Goal: Task Accomplishment & Management: Complete application form

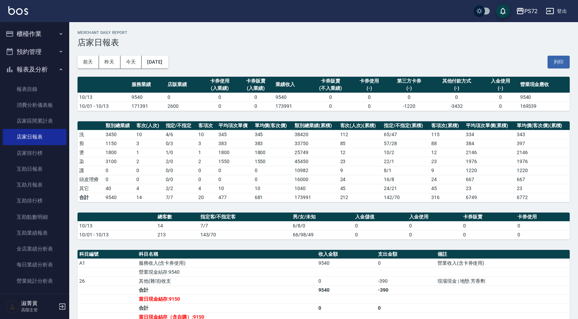
click at [36, 32] on button "櫃檯作業" at bounding box center [35, 34] width 64 height 18
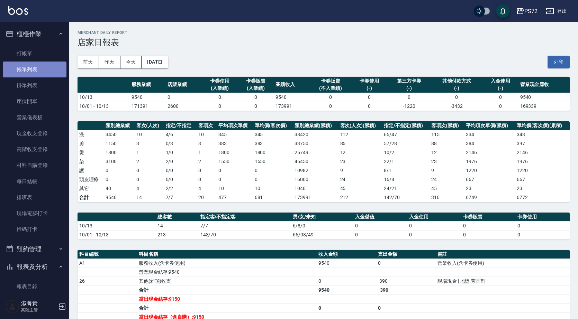
click at [52, 66] on link "帳單列表" at bounding box center [35, 70] width 64 height 16
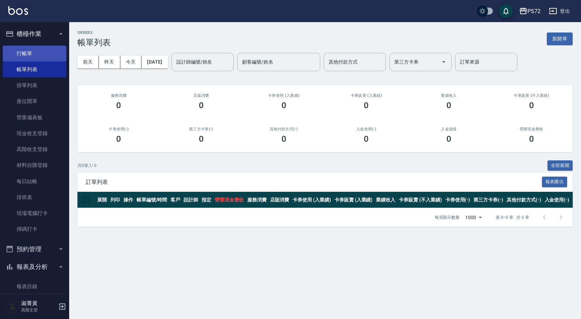
click at [38, 52] on link "打帳單" at bounding box center [35, 54] width 64 height 16
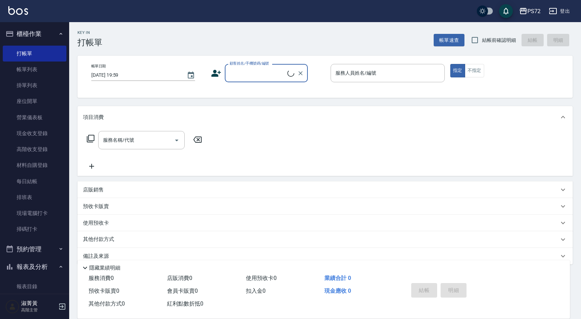
click at [244, 73] on input "顧客姓名/手機號碼/編號" at bounding box center [257, 73] width 59 height 12
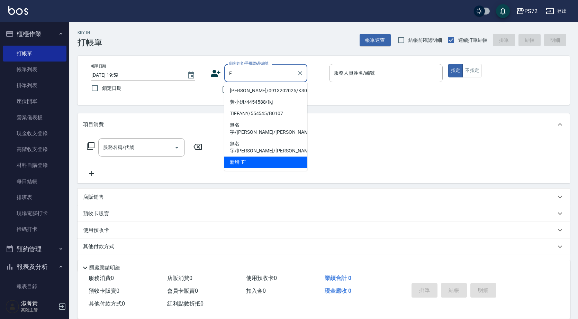
click at [254, 93] on li "[PERSON_NAME]/0913202025/K30107" at bounding box center [265, 90] width 83 height 11
type input "[PERSON_NAME]/0913202025/K30107"
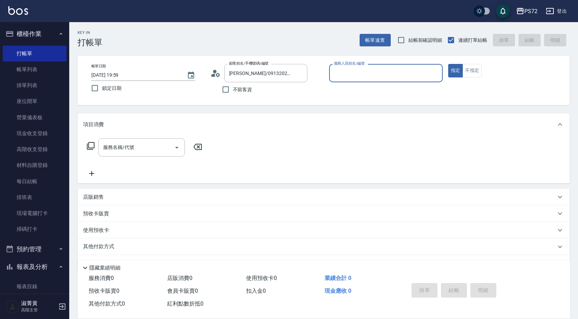
type input "kiwi-3"
click at [159, 142] on input "服務名稱/代號" at bounding box center [136, 147] width 70 height 12
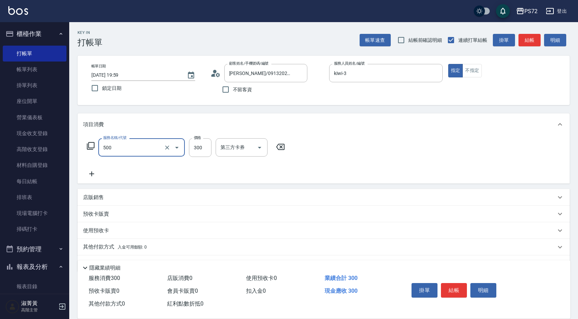
type input "洗髮(A級)(500)"
click at [199, 142] on div "價格 300 價格" at bounding box center [200, 147] width 22 height 19
click at [199, 142] on input "300" at bounding box center [200, 147] width 22 height 19
type input "350"
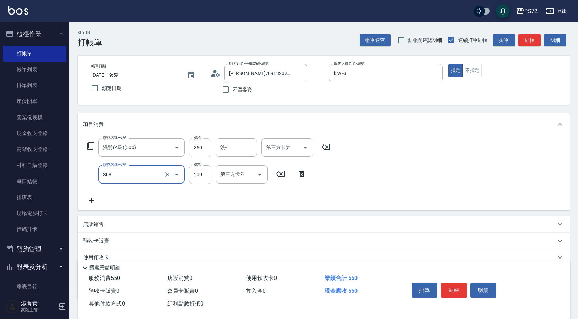
type input "學生剪髮(UP)(308)"
type input "350"
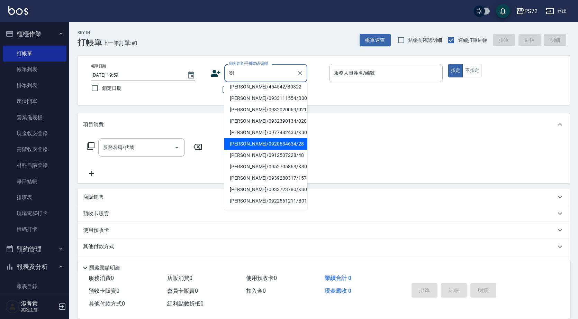
scroll to position [35, 0]
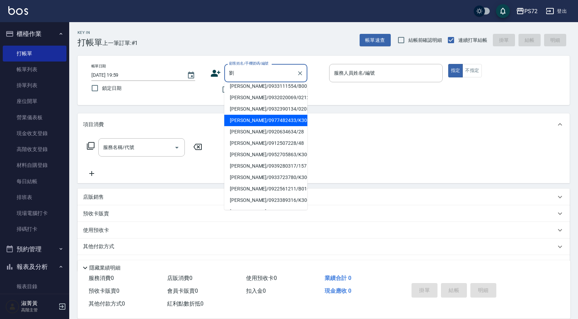
click at [261, 92] on li "[PERSON_NAME]/0933111554/B0068" at bounding box center [265, 86] width 83 height 11
type input "[PERSON_NAME]/0933111554/B0068"
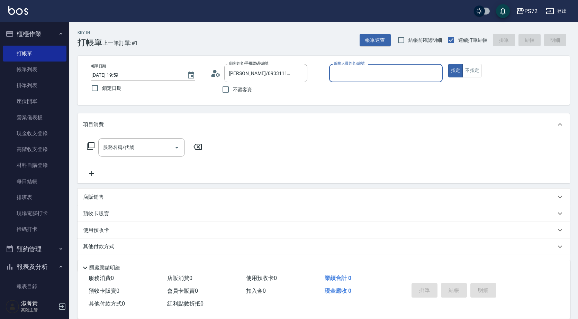
type input "小Hi-02"
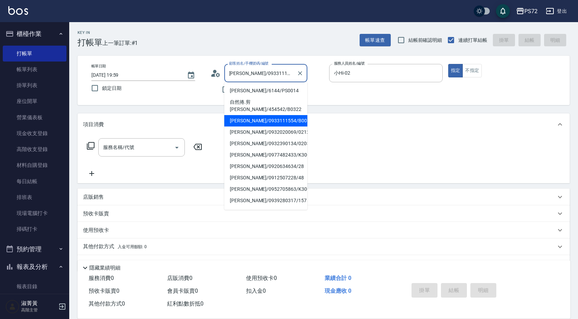
click at [243, 78] on input "[PERSON_NAME]/0933111554/B0068" at bounding box center [260, 73] width 66 height 12
click at [272, 149] on li "[PERSON_NAME]/0977482433/K30032" at bounding box center [265, 154] width 83 height 11
type input "[PERSON_NAME]/0977482433/K30032"
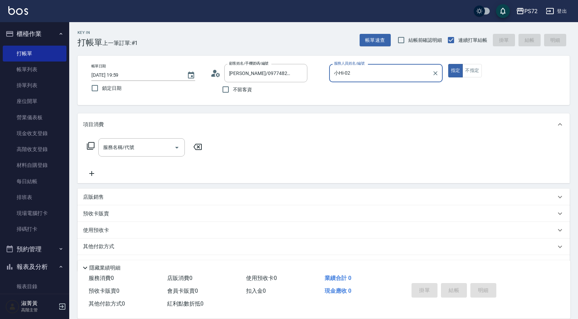
type input "kiwi-3"
click at [376, 79] on input "kiwi-3" at bounding box center [380, 73] width 97 height 12
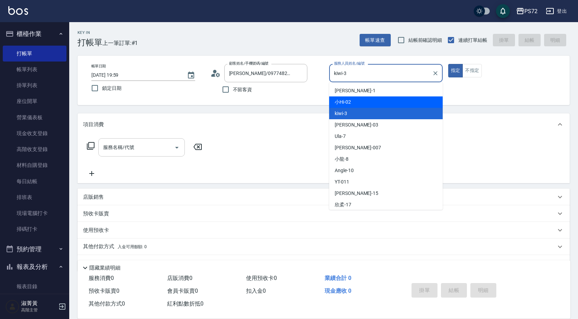
click at [147, 149] on input "服務名稱/代號" at bounding box center [136, 147] width 70 height 12
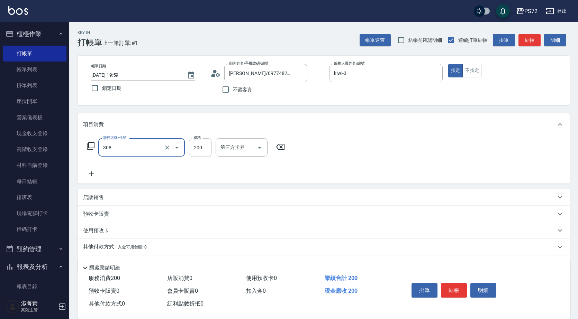
type input "學生剪髮(UP)(308)"
type input "350"
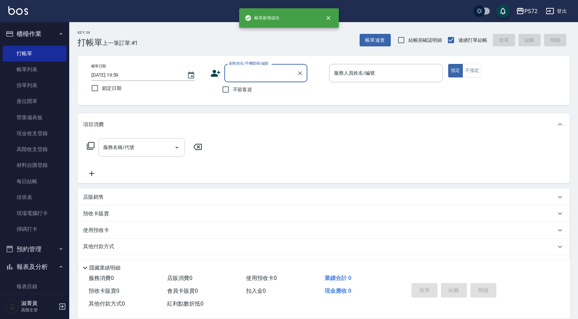
scroll to position [0, 0]
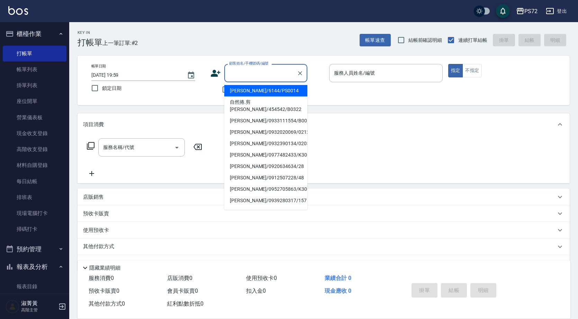
click at [251, 75] on input "顧客姓名/手機號碼/編號" at bounding box center [260, 73] width 66 height 12
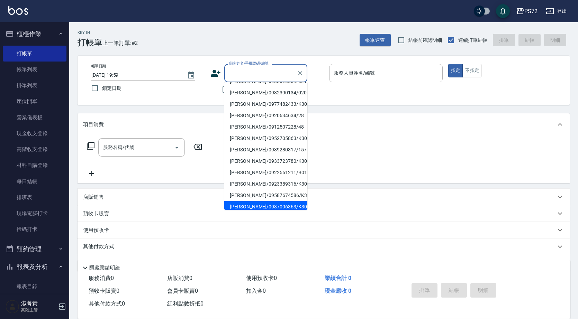
scroll to position [106, 0]
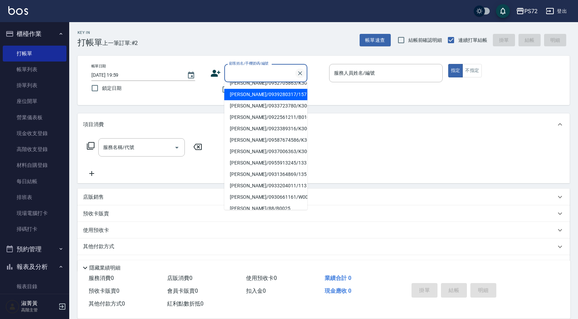
click at [300, 74] on icon "Clear" at bounding box center [299, 73] width 7 height 7
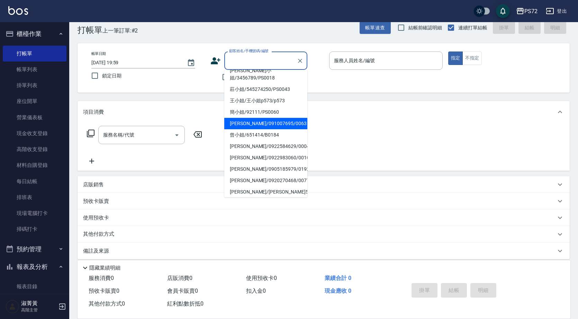
scroll to position [19, 0]
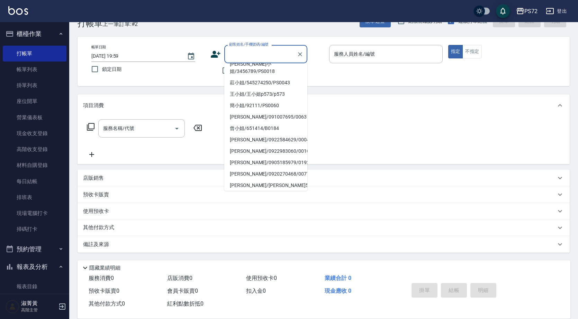
click at [259, 191] on li "[PERSON_NAME]/0935313611/0183" at bounding box center [265, 196] width 83 height 11
type input "[PERSON_NAME]/0935313611/0183"
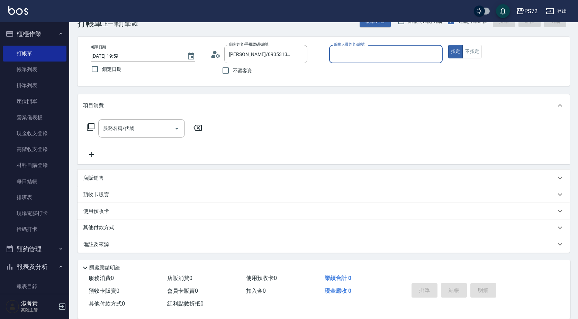
type input "[PERSON_NAME]-1"
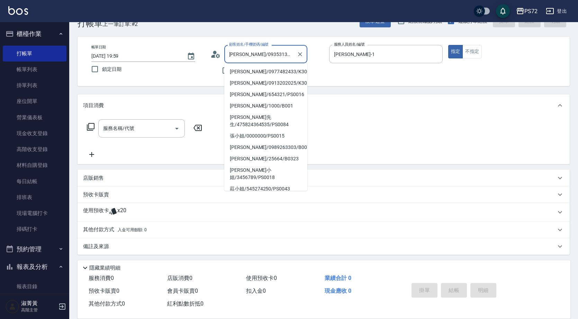
scroll to position [103, 0]
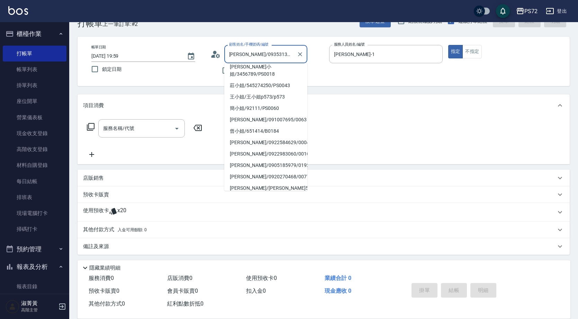
drag, startPoint x: 276, startPoint y: 54, endPoint x: 235, endPoint y: 61, distance: 41.4
click at [235, 61] on div "[PERSON_NAME]/0935313611/0183 顧客姓名/手機號碼/編號" at bounding box center [265, 54] width 83 height 18
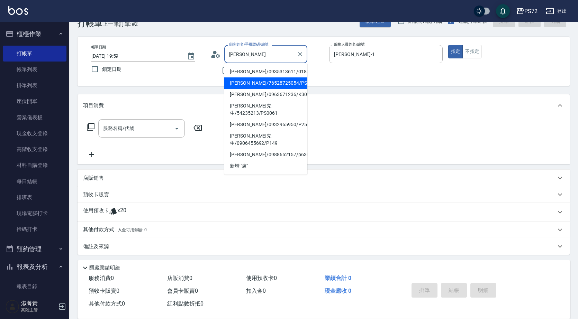
click at [286, 84] on li "[PERSON_NAME]/76528725054/PS0100" at bounding box center [265, 82] width 83 height 11
type input "[PERSON_NAME]/76528725054/PS0100"
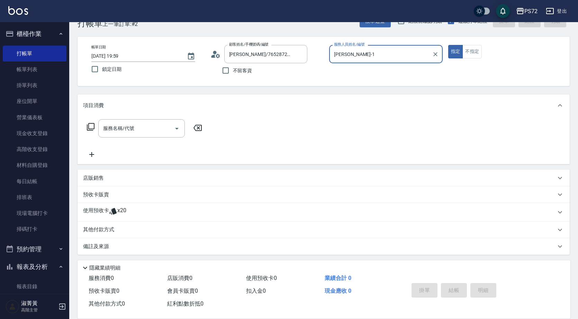
type input "kiwi-3"
click at [466, 53] on button "不指定" at bounding box center [471, 51] width 19 height 13
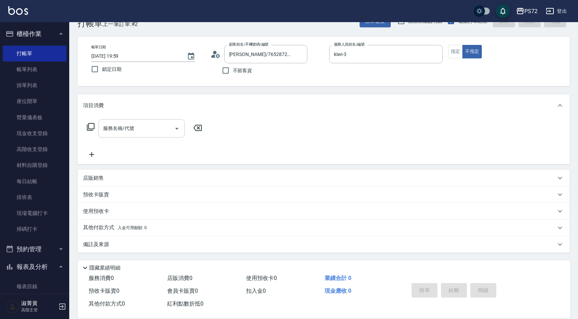
click at [145, 130] on input "服務名稱/代號" at bounding box center [136, 128] width 70 height 12
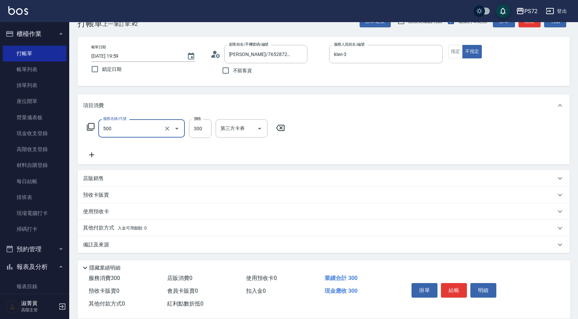
type input "洗髮(A級)(500)"
type input "350"
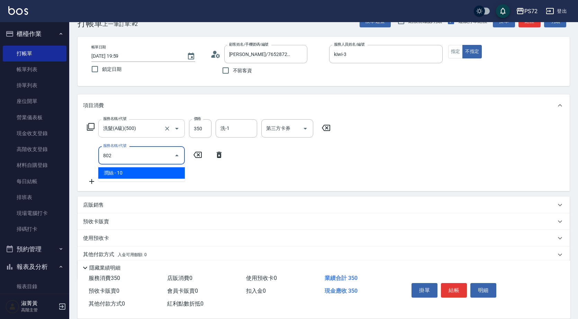
type input "潤絲(802)"
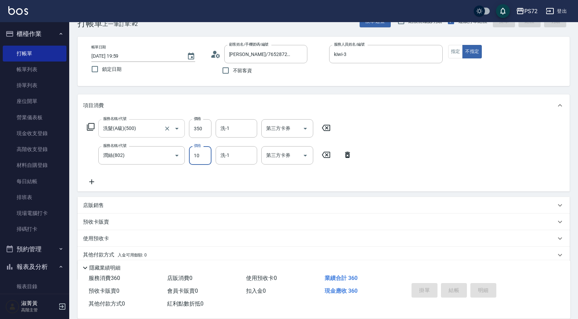
type input "[DATE] 20:00"
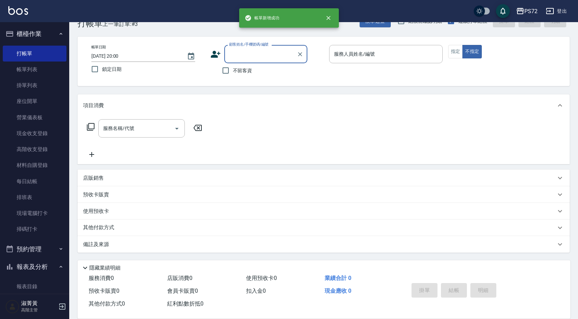
click at [243, 54] on input "顧客姓名/手機號碼/編號" at bounding box center [260, 54] width 66 height 12
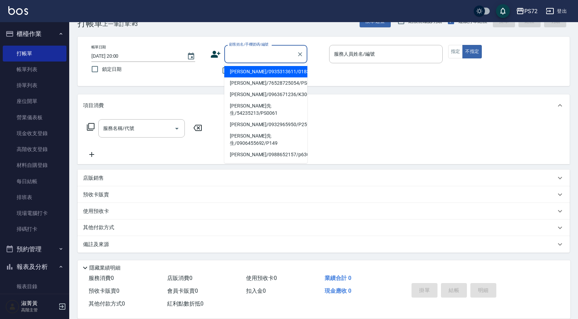
click at [295, 60] on div at bounding box center [299, 54] width 9 height 18
click at [297, 56] on icon "Clear" at bounding box center [299, 54] width 7 height 7
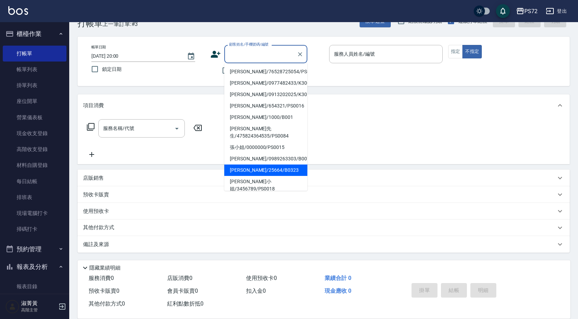
scroll to position [106, 0]
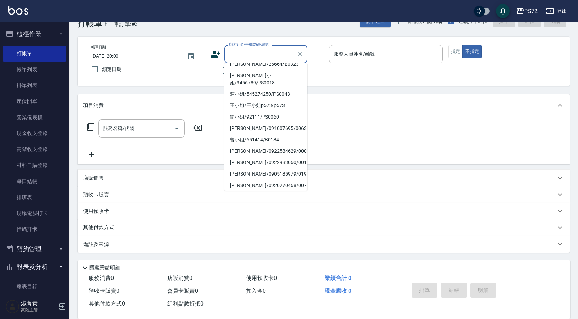
click at [276, 191] on li "[PERSON_NAME]/[PERSON_NAME]5125/5125" at bounding box center [265, 196] width 83 height 11
type input "[PERSON_NAME]/[PERSON_NAME]5125/5125"
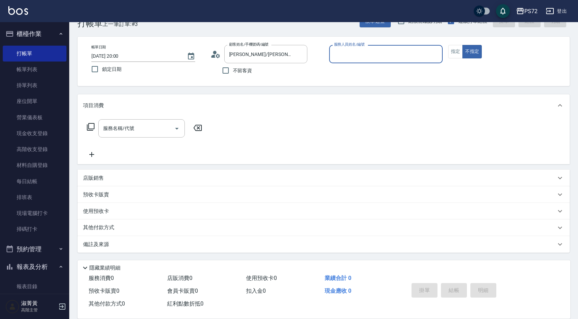
type input "[PERSON_NAME]-1"
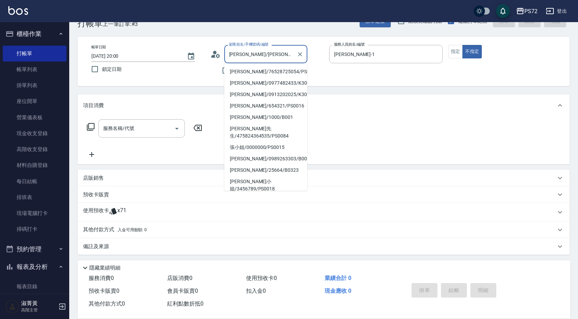
scroll to position [103, 0]
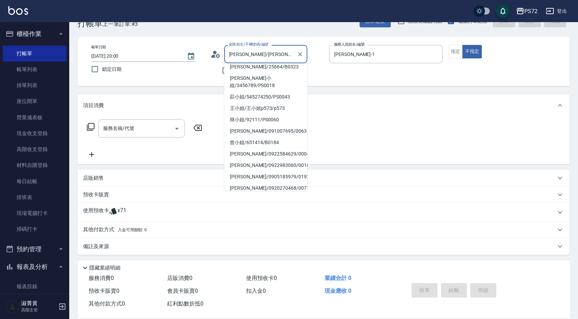
drag, startPoint x: 284, startPoint y: 54, endPoint x: 237, endPoint y: 60, distance: 47.2
click at [237, 60] on input "[PERSON_NAME]/[PERSON_NAME]5125/5125" at bounding box center [260, 54] width 66 height 12
drag, startPoint x: 235, startPoint y: 56, endPoint x: 287, endPoint y: 53, distance: 52.0
click at [287, 53] on input "[PERSON_NAME]/[PERSON_NAME]5125/5125" at bounding box center [260, 54] width 66 height 12
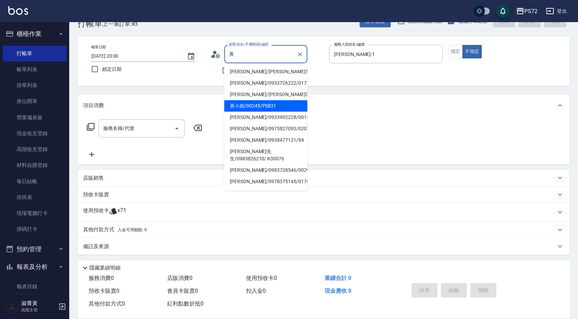
click at [260, 107] on li "黃小姐/00245/PS831" at bounding box center [265, 105] width 83 height 11
type input "黃小姐/00245/PS831"
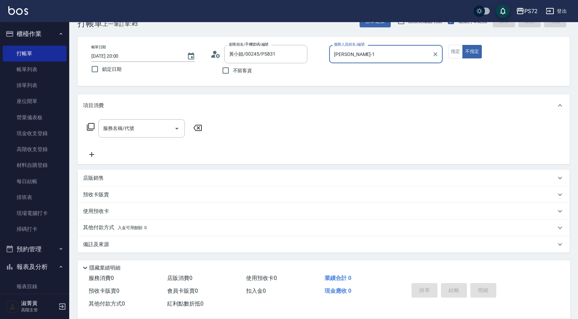
click at [381, 50] on input "[PERSON_NAME]-1" at bounding box center [380, 54] width 97 height 12
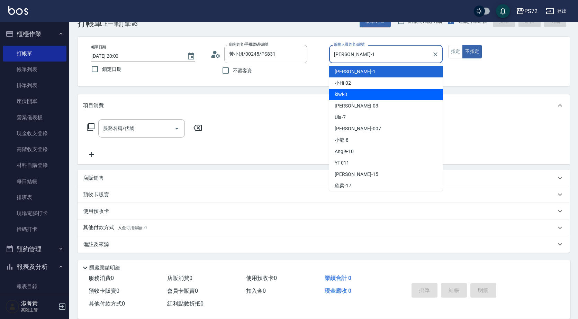
click at [358, 91] on div "kiwi -3" at bounding box center [385, 94] width 113 height 11
type input "kiwi-3"
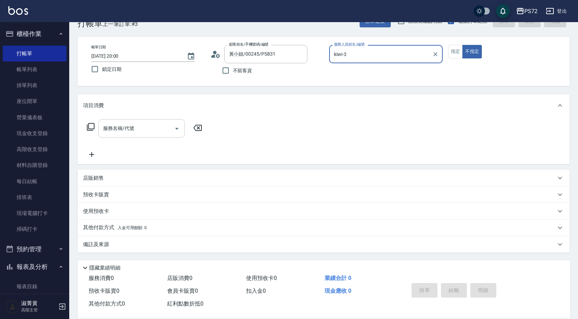
click at [110, 127] on div "服務名稱/代號 服務名稱/代號" at bounding box center [141, 128] width 86 height 18
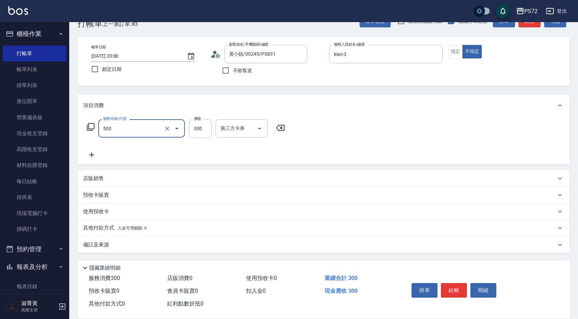
type input "洗髮(A級)(500)"
click at [197, 132] on input "300" at bounding box center [200, 128] width 22 height 19
type input "350"
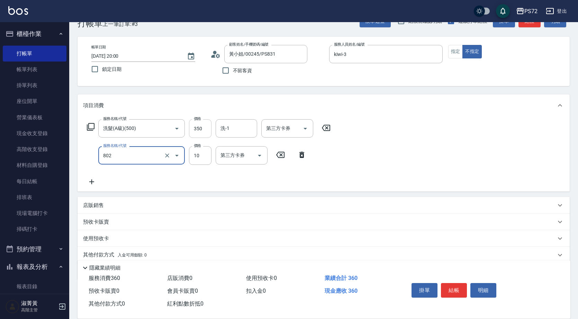
type input "潤絲(802)"
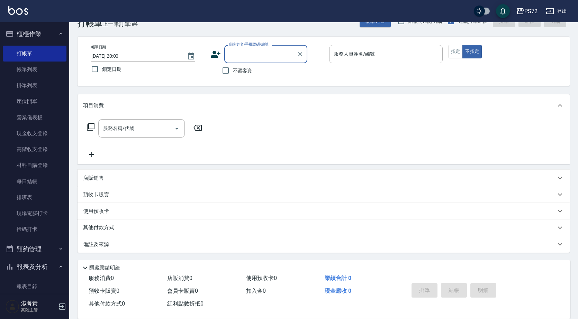
click at [266, 58] on input "顧客姓名/手機號碼/編號" at bounding box center [260, 54] width 66 height 12
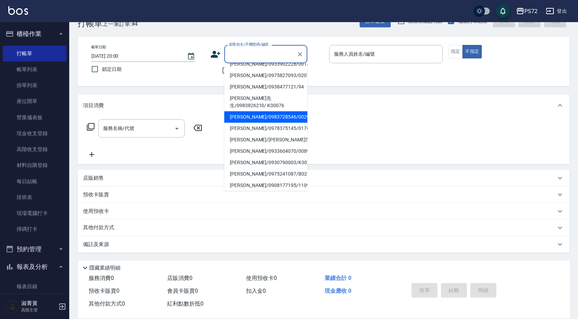
scroll to position [106, 0]
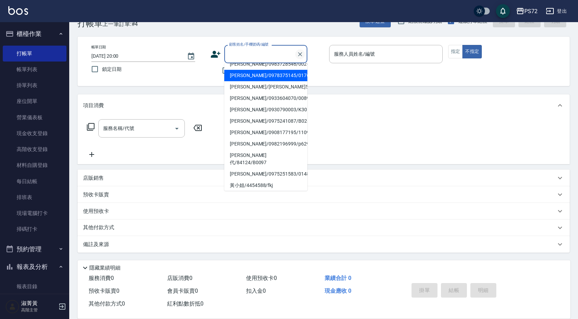
click at [300, 58] on button "Clear" at bounding box center [300, 54] width 10 height 10
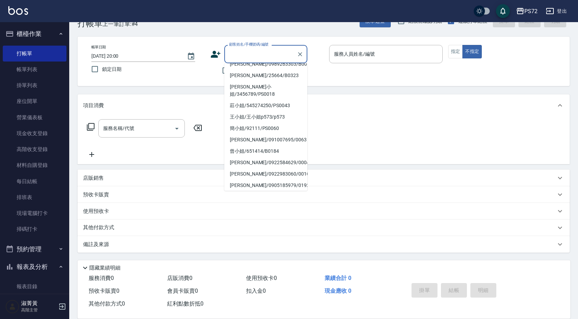
drag, startPoint x: 264, startPoint y: 179, endPoint x: 268, endPoint y: 154, distance: 25.6
click at [263, 191] on li "[PERSON_NAME]/0920270468/0077" at bounding box center [265, 196] width 83 height 11
type input "[PERSON_NAME]/0920270468/0077"
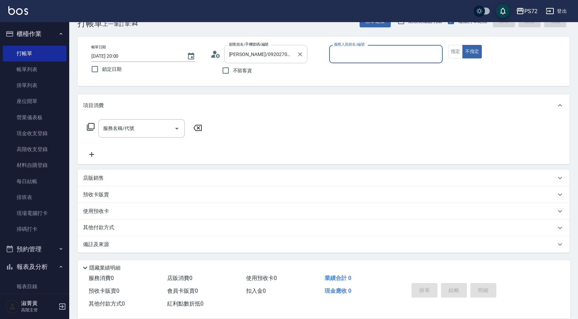
type input "[PERSON_NAME]-1"
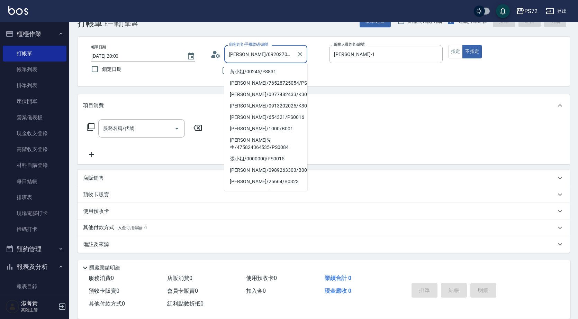
scroll to position [103, 0]
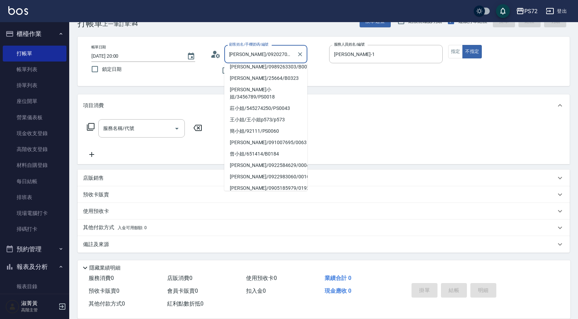
drag, startPoint x: 289, startPoint y: 55, endPoint x: 234, endPoint y: 62, distance: 55.4
click at [234, 62] on div "[PERSON_NAME]/0920270468/0077 顧客姓名/手機號碼/編號" at bounding box center [265, 54] width 83 height 18
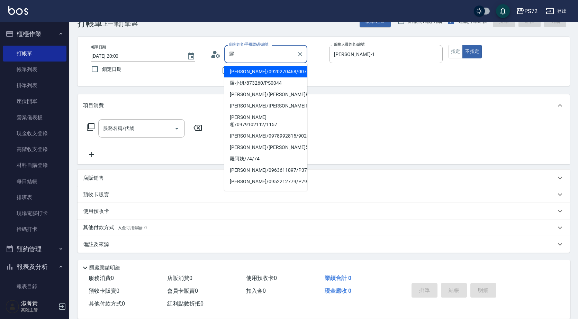
click at [245, 80] on li "羅小姐/873260/PS0044" at bounding box center [265, 82] width 83 height 11
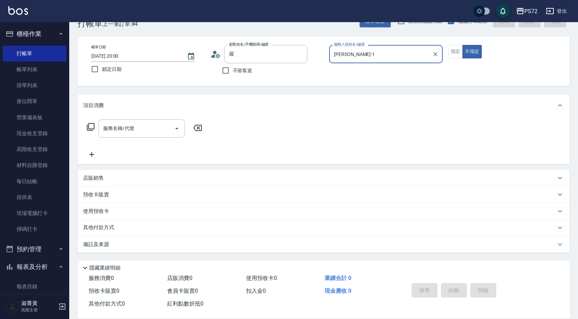
type input "羅小姐/873260/PS0044"
type input "kiwi-3"
click at [455, 51] on button "指定" at bounding box center [455, 51] width 15 height 13
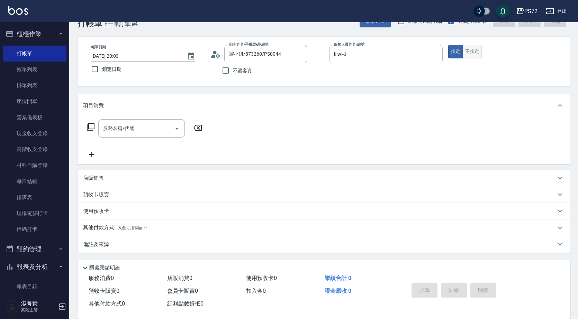
click at [467, 50] on button "不指定" at bounding box center [471, 51] width 19 height 13
click at [145, 128] on input "服務名稱/代號" at bounding box center [136, 128] width 70 height 12
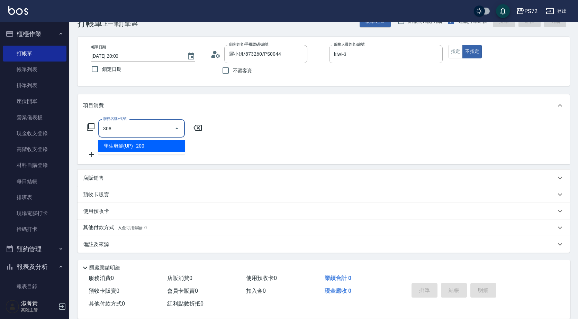
type input "學生剪髮(UP)(308)"
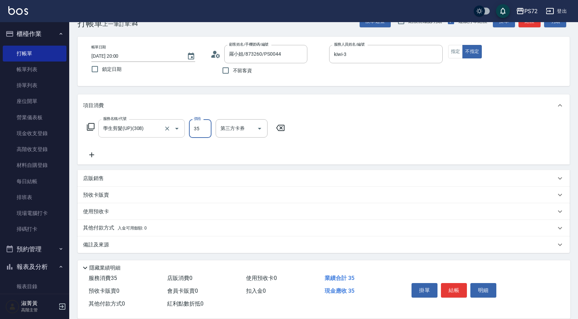
type input "350"
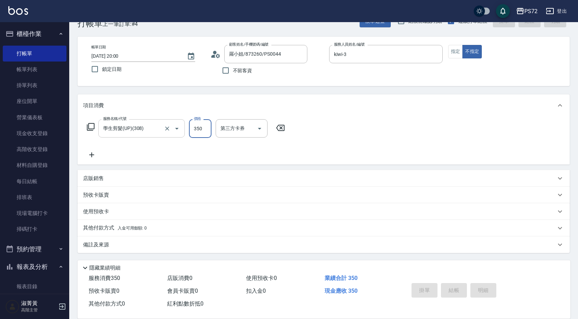
type input "[DATE] 20:01"
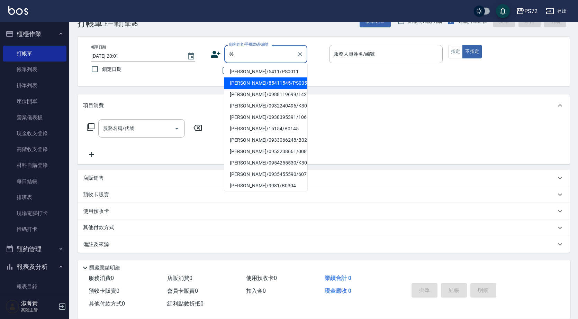
click at [257, 80] on li "[PERSON_NAME]/85411545/PS0057" at bounding box center [265, 82] width 83 height 11
type input "[PERSON_NAME]/85411545/PS0057"
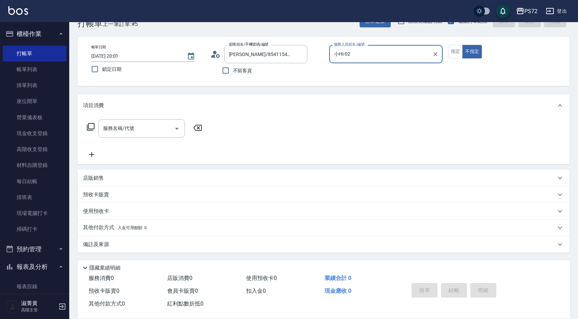
click at [359, 59] on input "小Hi-02" at bounding box center [380, 54] width 97 height 12
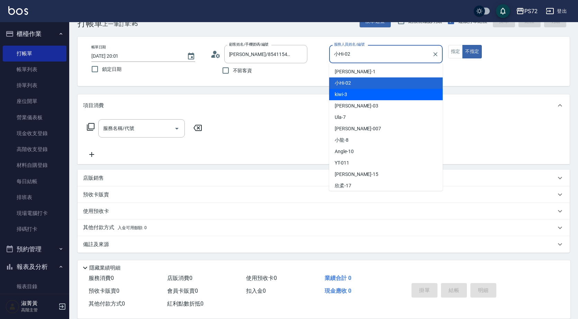
click at [355, 96] on div "kiwi -3" at bounding box center [385, 94] width 113 height 11
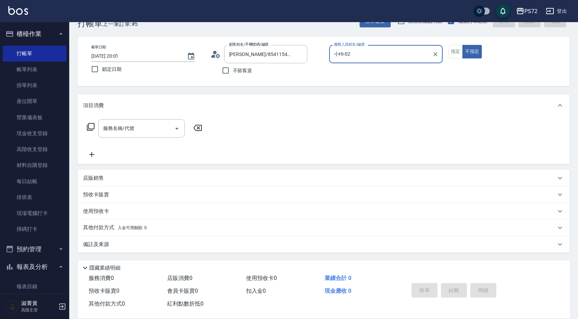
type input "kiwi-3"
click at [455, 43] on div "帳單日期 [DATE] 20:01 鎖定日期 顧客姓名/手機號碼/編號 [PERSON_NAME]先生/85411545/PS0057 顧客姓名/手機號碼/編…" at bounding box center [323, 61] width 492 height 49
click at [452, 52] on button "指定" at bounding box center [455, 51] width 15 height 13
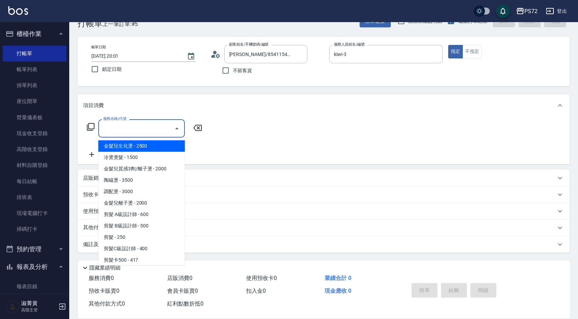
click at [156, 122] on input "服務名稱/代號" at bounding box center [136, 128] width 70 height 12
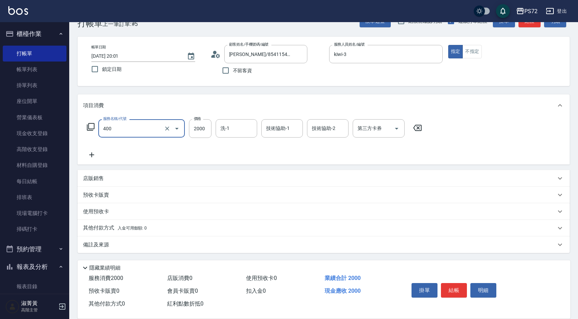
type input "染髮1500up(400)"
type input "1800"
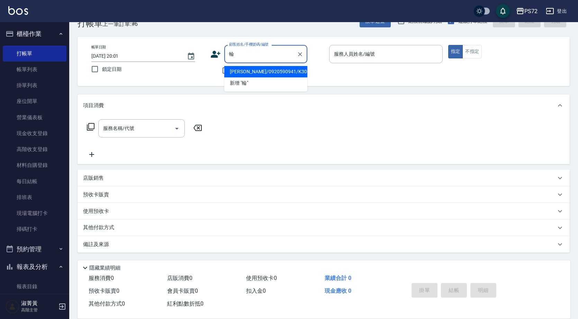
click at [266, 71] on li "[PERSON_NAME]/0920590941/K30072" at bounding box center [265, 71] width 83 height 11
type input "[PERSON_NAME]/0920590941/K30072"
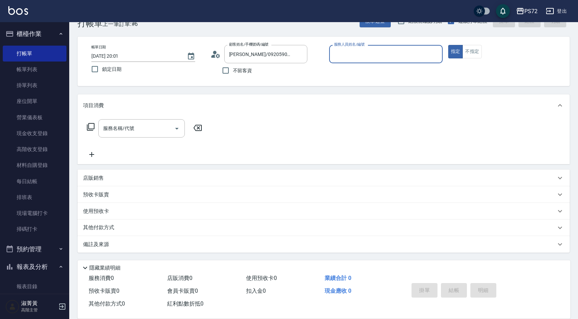
type input "kiwi-3"
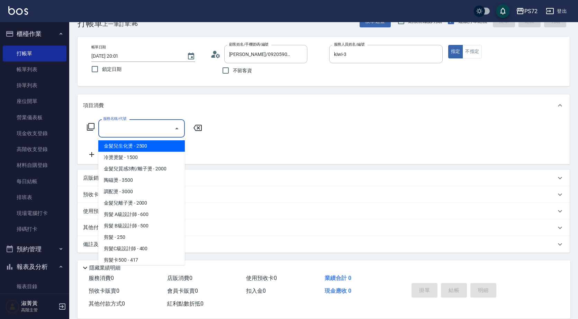
click at [145, 129] on input "服務名稱/代號" at bounding box center [136, 128] width 70 height 12
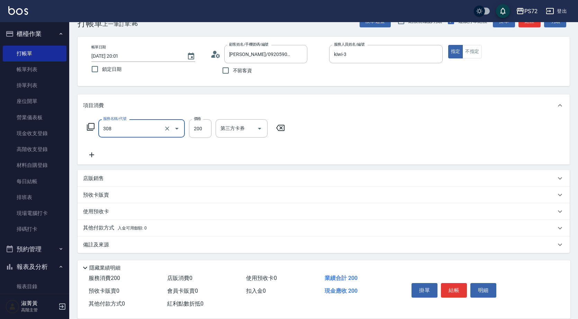
type input "學生剪髮(UP)(308)"
type input "400"
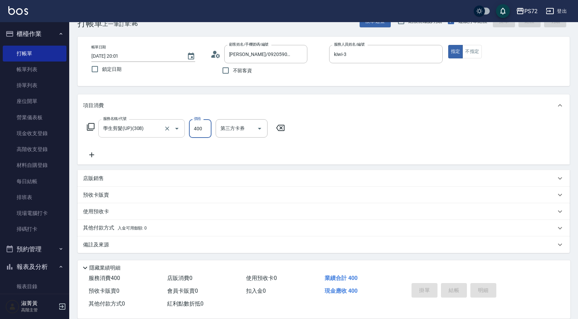
type input "[DATE] 20:02"
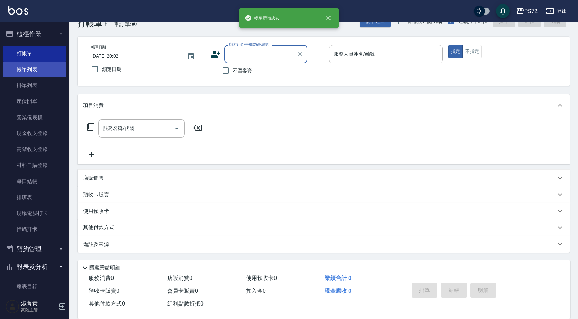
click at [26, 72] on link "帳單列表" at bounding box center [35, 70] width 64 height 16
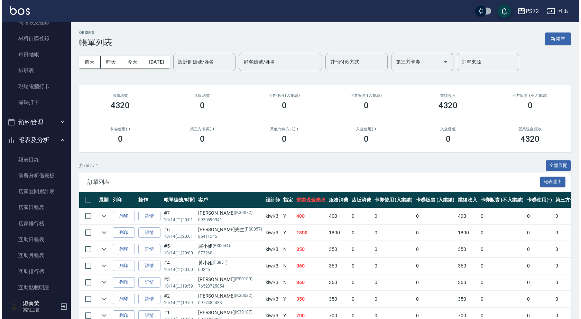
scroll to position [208, 0]
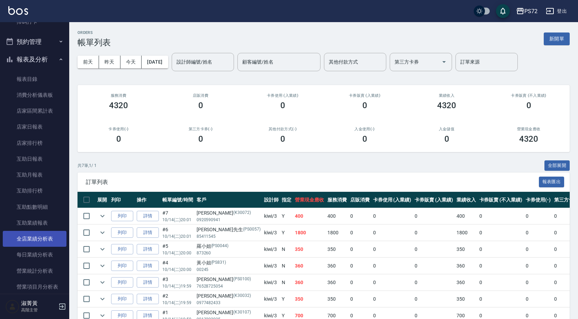
click at [41, 243] on link "全店業績分析表" at bounding box center [35, 239] width 64 height 16
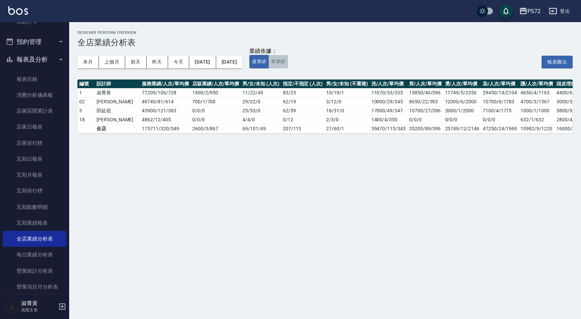
click at [288, 61] on button "實業績" at bounding box center [277, 61] width 19 height 13
drag, startPoint x: 459, startPoint y: 138, endPoint x: 505, endPoint y: 146, distance: 46.9
click at [505, 142] on div "Designer Perform Overview 全店業績分析表 本月 上個月 [DATE] [DATE] [DATE] [DATE] [DATE] 業績依…" at bounding box center [325, 82] width 512 height 120
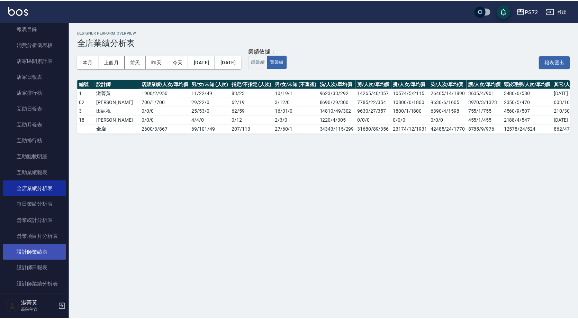
scroll to position [242, 0]
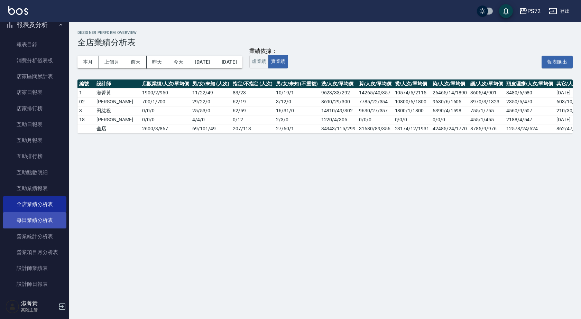
click at [42, 220] on link "每日業績分析表" at bounding box center [35, 220] width 64 height 16
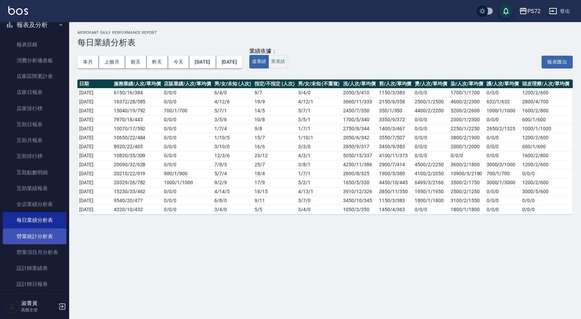
click at [48, 230] on link "營業統計分析表" at bounding box center [35, 237] width 64 height 16
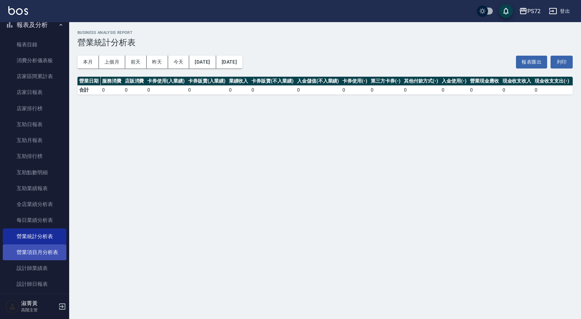
click at [53, 251] on link "營業項目月分析表" at bounding box center [35, 253] width 64 height 16
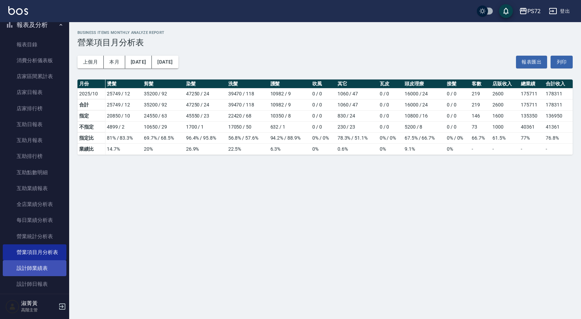
click at [45, 274] on link "設計師業績表" at bounding box center [35, 268] width 64 height 16
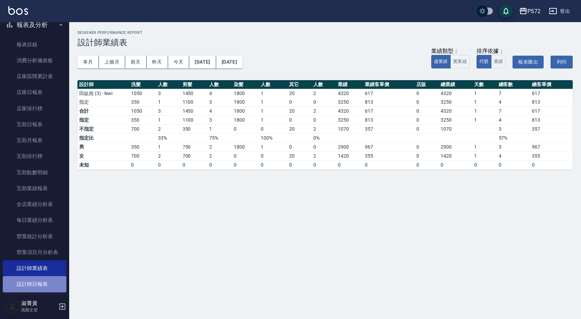
click at [47, 283] on link "設計師日報表" at bounding box center [35, 284] width 64 height 16
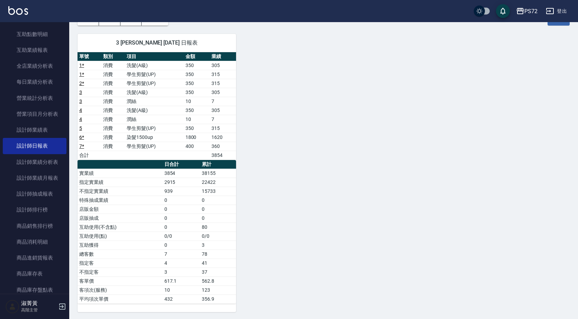
scroll to position [44, 0]
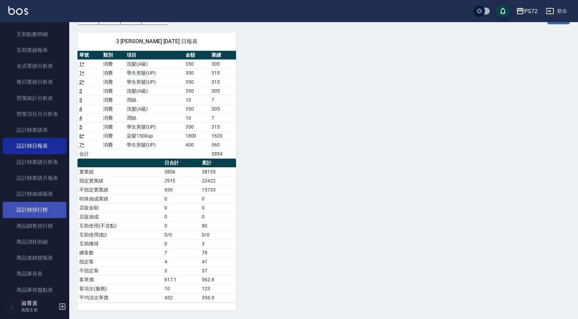
click at [49, 214] on link "設計師排行榜" at bounding box center [35, 210] width 64 height 16
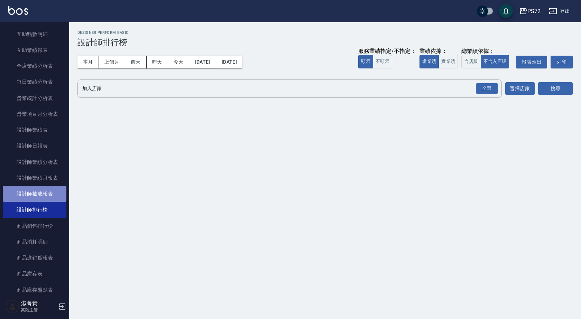
click at [47, 195] on link "設計師抽成報表" at bounding box center [35, 194] width 64 height 16
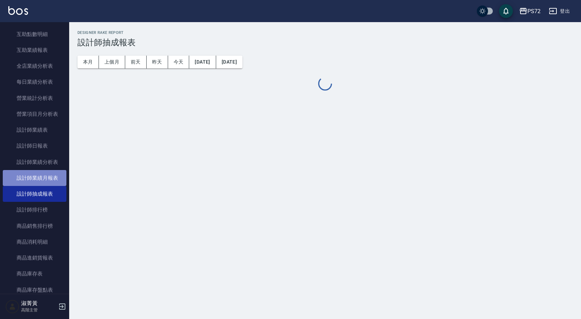
click at [46, 180] on link "設計師業績月報表" at bounding box center [35, 178] width 64 height 16
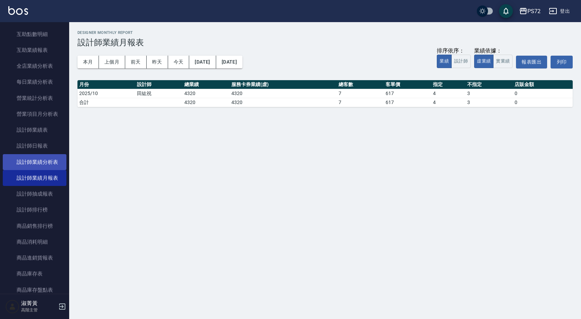
click at [45, 166] on link "設計師業績分析表" at bounding box center [35, 162] width 64 height 16
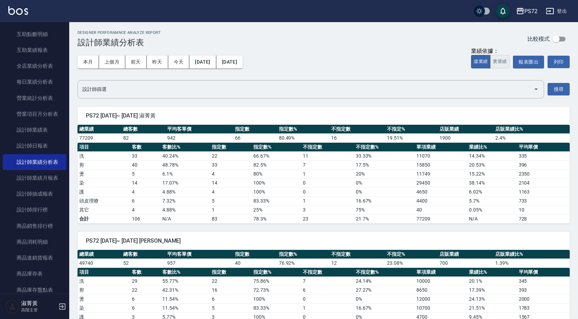
drag, startPoint x: 495, startPoint y: 63, endPoint x: 493, endPoint y: 68, distance: 5.7
click at [495, 63] on button "實業績" at bounding box center [499, 61] width 19 height 13
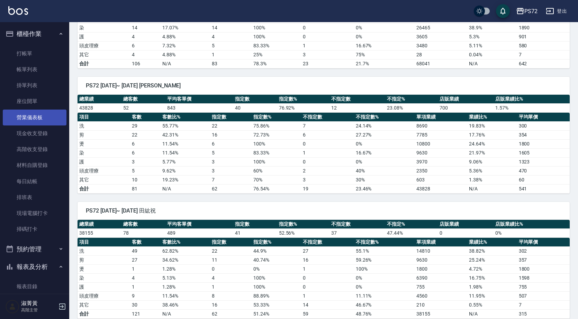
scroll to position [19, 0]
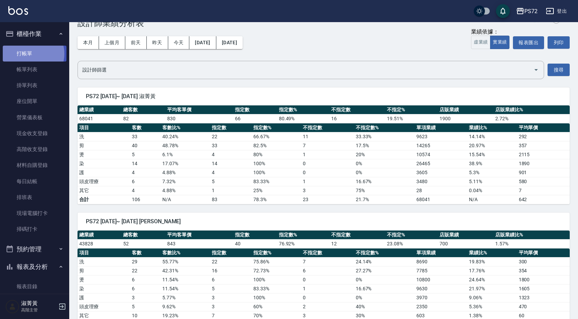
click at [32, 54] on link "打帳單" at bounding box center [35, 54] width 64 height 16
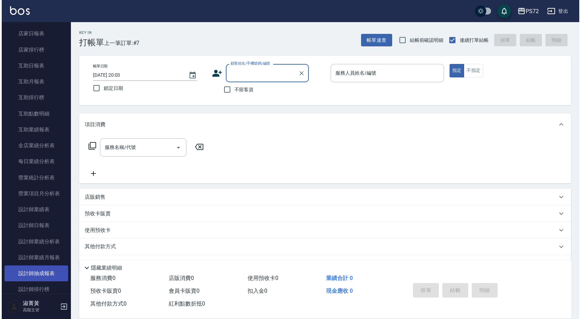
scroll to position [311, 0]
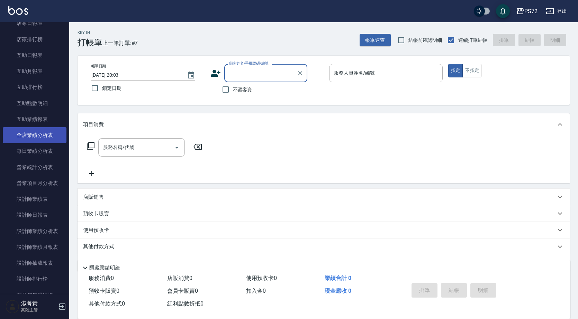
click at [42, 134] on link "全店業績分析表" at bounding box center [35, 135] width 64 height 16
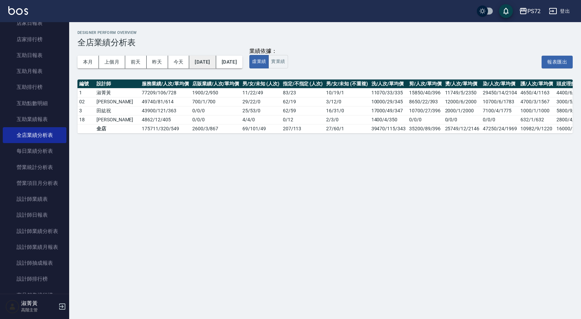
click at [213, 68] on button "[DATE]" at bounding box center [202, 62] width 27 height 13
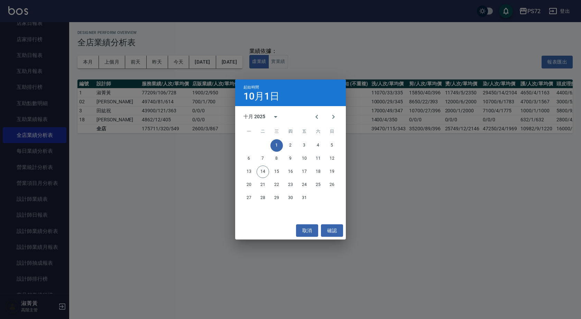
click at [261, 115] on div "十月 2025" at bounding box center [254, 116] width 22 height 7
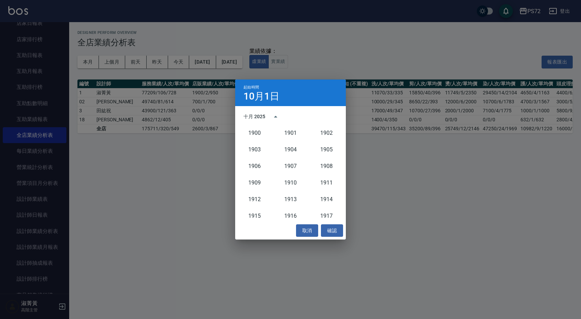
scroll to position [641, 0]
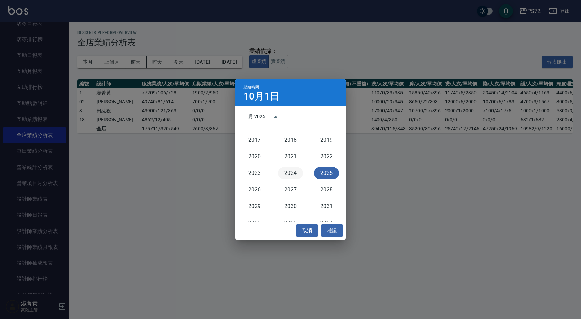
click at [294, 172] on button "2024" at bounding box center [290, 173] width 25 height 12
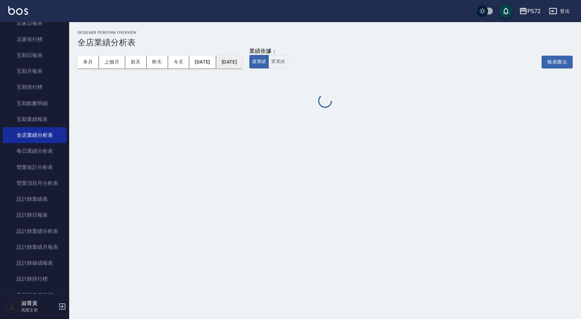
click at [230, 61] on button "[DATE]" at bounding box center [229, 62] width 26 height 13
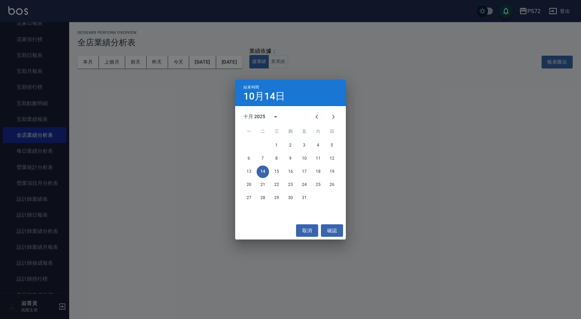
click at [261, 114] on div "十月 2025" at bounding box center [254, 116] width 22 height 7
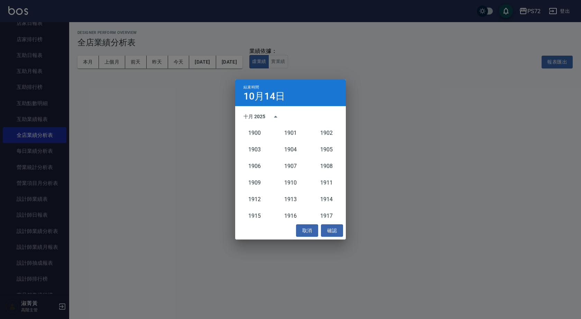
scroll to position [641, 0]
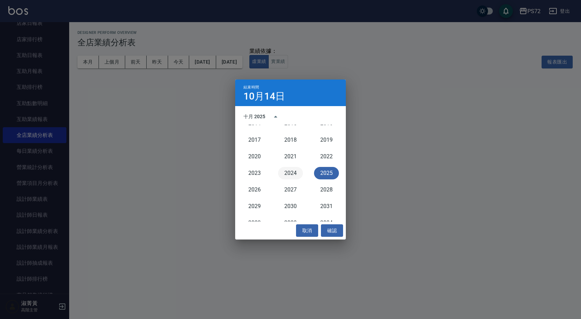
click at [289, 173] on div "Designer Perform Overview 全店業績分析表 本月 上個月 [DATE] [DATE] [DATE] [DATE] [DATE] 業績依…" at bounding box center [290, 159] width 581 height 319
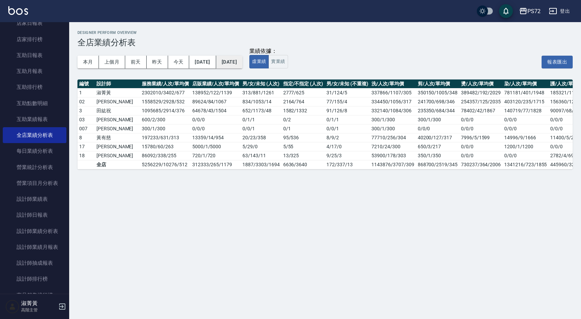
click at [242, 64] on button "[DATE]" at bounding box center [229, 62] width 26 height 13
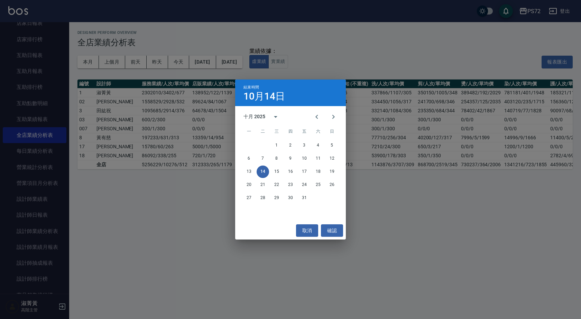
click at [263, 117] on div "十月 2025" at bounding box center [254, 116] width 22 height 7
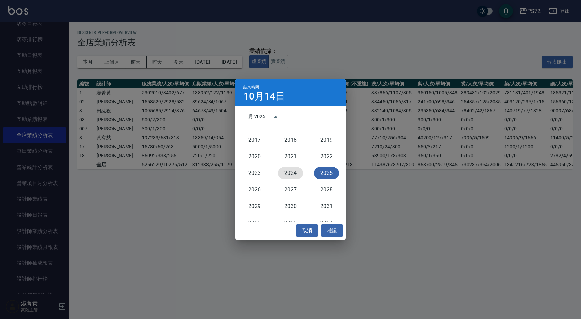
click at [289, 173] on button "2024" at bounding box center [290, 173] width 25 height 12
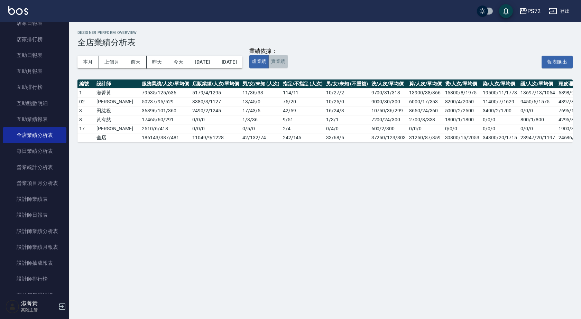
click at [288, 63] on button "實業績" at bounding box center [277, 61] width 19 height 13
click at [242, 64] on button "[DATE]" at bounding box center [229, 62] width 26 height 13
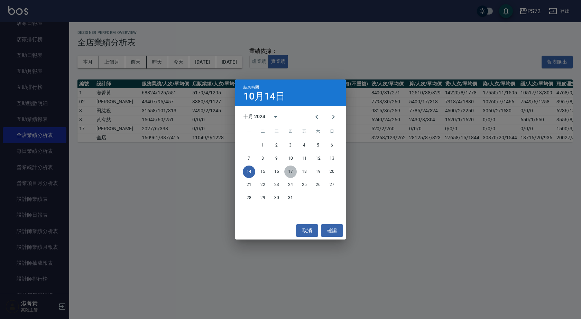
click at [289, 171] on button "17" at bounding box center [290, 172] width 12 height 12
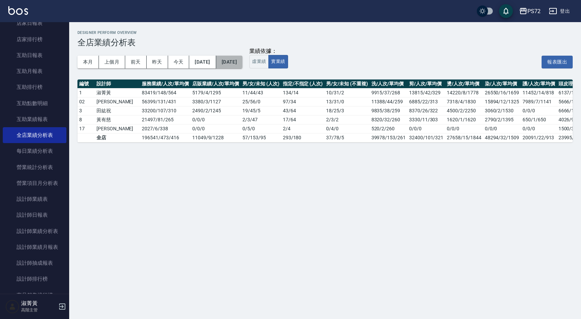
click at [242, 62] on button "[DATE]" at bounding box center [229, 62] width 26 height 13
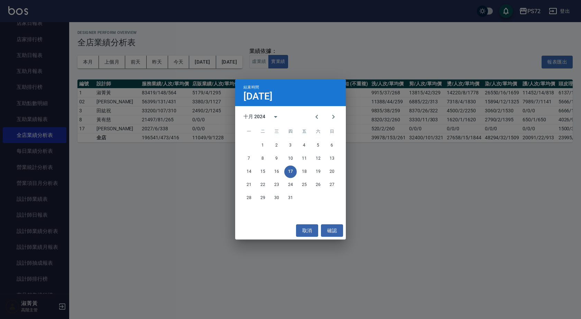
click at [287, 172] on button "17" at bounding box center [290, 172] width 12 height 12
click at [326, 231] on button "確認" at bounding box center [332, 230] width 22 height 13
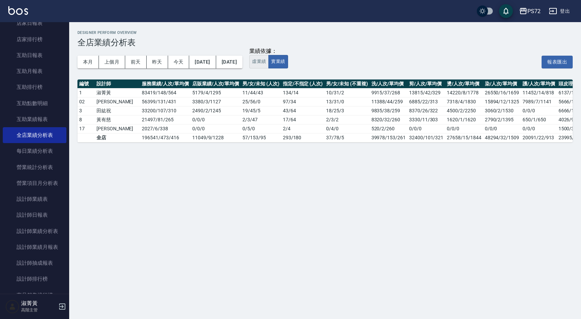
click at [269, 61] on button "虛業績" at bounding box center [258, 61] width 19 height 13
click at [288, 62] on button "實業績" at bounding box center [277, 61] width 19 height 13
click at [242, 58] on button "[DATE]" at bounding box center [229, 62] width 26 height 13
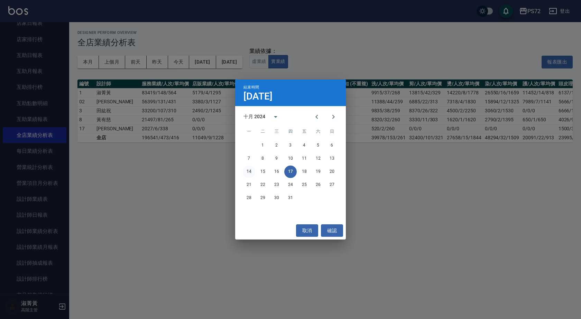
click at [249, 173] on button "14" at bounding box center [249, 172] width 12 height 12
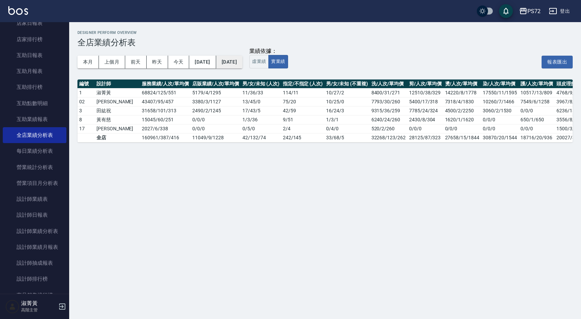
click at [242, 62] on button "[DATE]" at bounding box center [229, 62] width 26 height 13
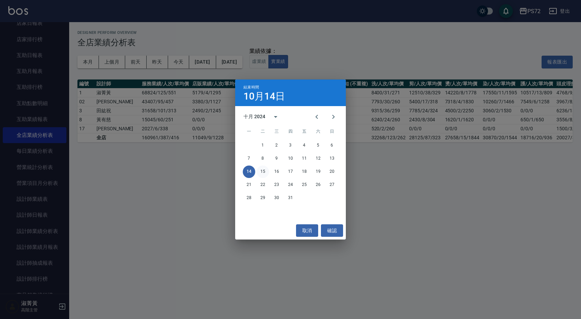
click at [264, 172] on button "15" at bounding box center [263, 172] width 12 height 12
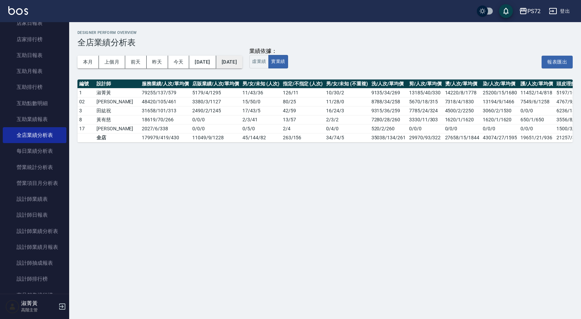
click at [242, 64] on button "[DATE]" at bounding box center [229, 62] width 26 height 13
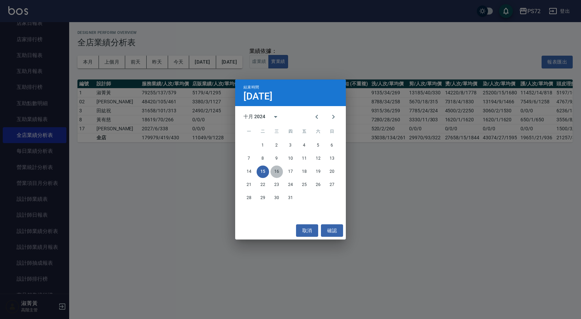
click at [277, 167] on button "16" at bounding box center [276, 172] width 12 height 12
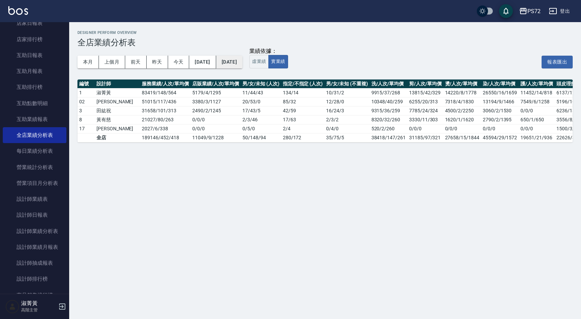
click at [242, 63] on button "[DATE]" at bounding box center [229, 62] width 26 height 13
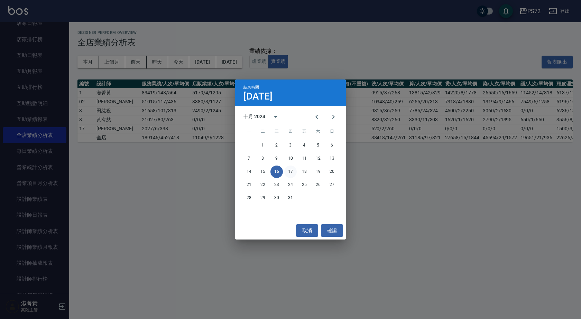
click at [291, 172] on button "17" at bounding box center [290, 172] width 12 height 12
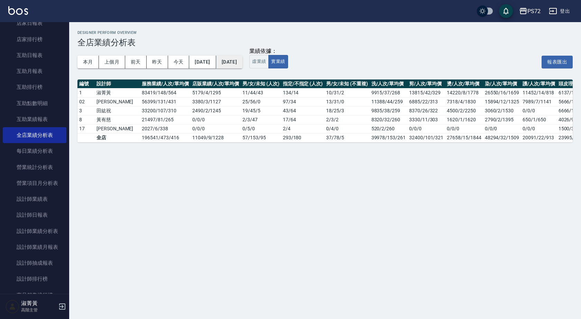
click at [242, 59] on button "[DATE]" at bounding box center [229, 62] width 26 height 13
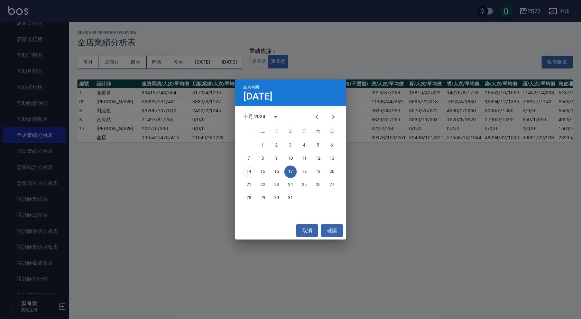
click at [249, 173] on button "14" at bounding box center [249, 172] width 12 height 12
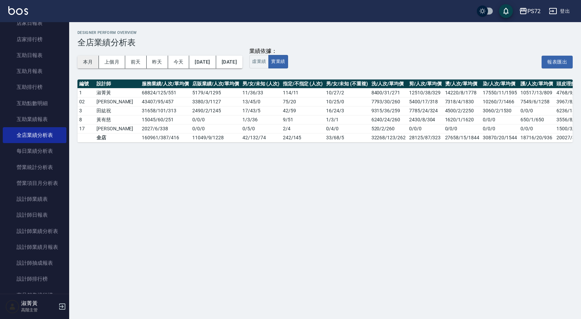
click at [93, 67] on button "本月" at bounding box center [87, 62] width 21 height 13
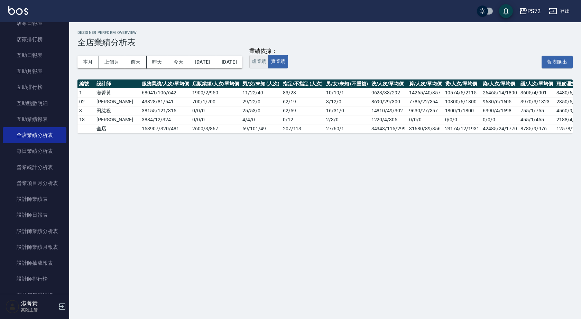
click at [269, 62] on button "虛業績" at bounding box center [258, 61] width 19 height 13
click at [288, 61] on button "實業績" at bounding box center [277, 61] width 19 height 13
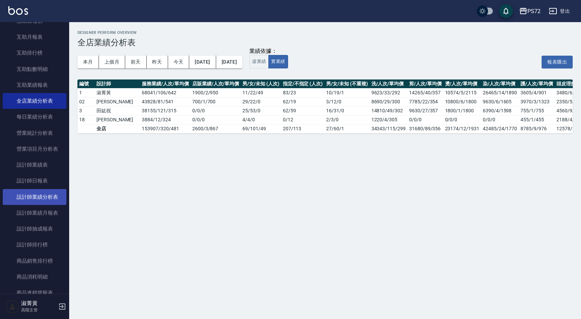
scroll to position [346, 0]
click at [48, 201] on link "設計師業績分析表" at bounding box center [35, 197] width 64 height 16
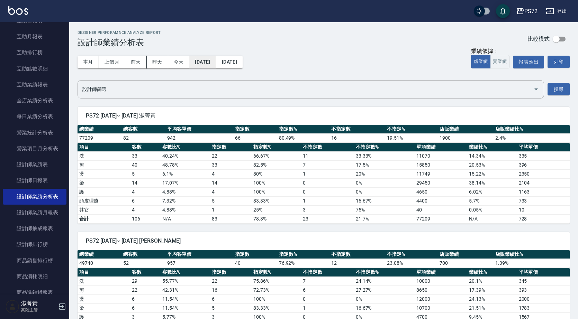
click at [213, 63] on button "[DATE]" at bounding box center [202, 62] width 27 height 13
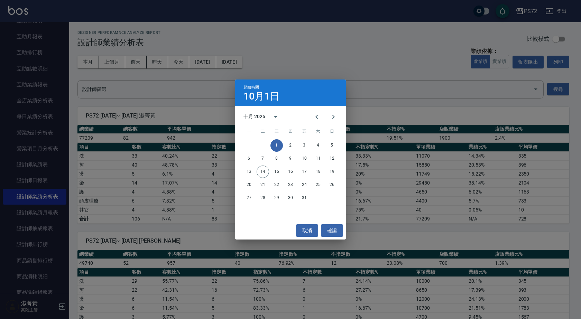
click at [262, 118] on div "十月 2025" at bounding box center [254, 116] width 22 height 7
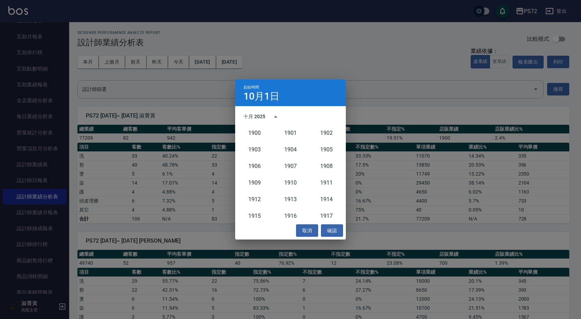
scroll to position [641, 0]
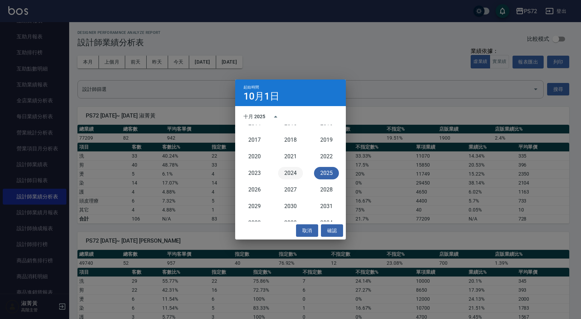
click at [292, 174] on button "2024" at bounding box center [290, 173] width 25 height 12
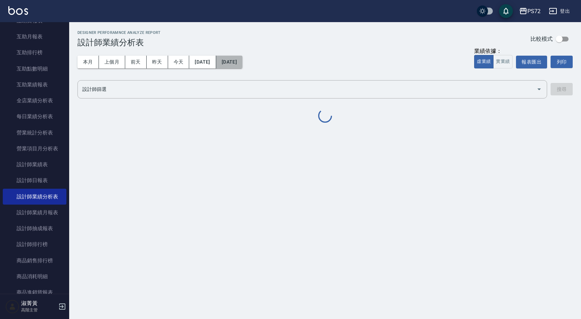
click at [240, 66] on button "[DATE]" at bounding box center [229, 62] width 26 height 13
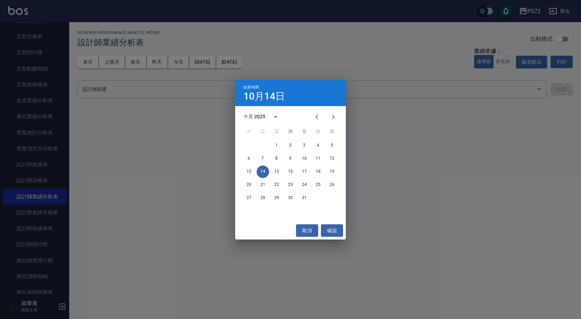
click at [252, 115] on div "十月 2025" at bounding box center [254, 116] width 22 height 7
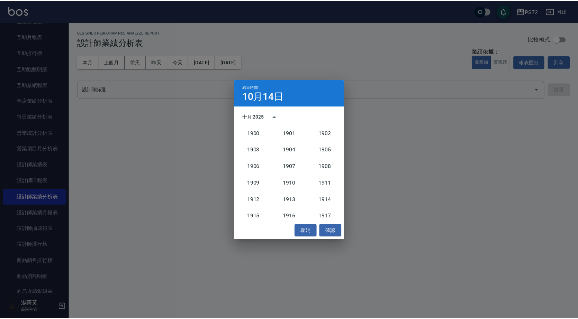
scroll to position [641, 0]
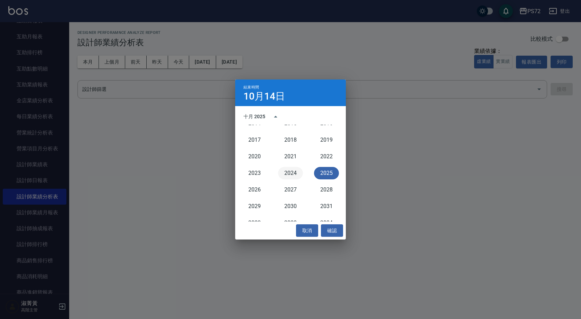
click at [289, 170] on button "2024" at bounding box center [290, 173] width 25 height 12
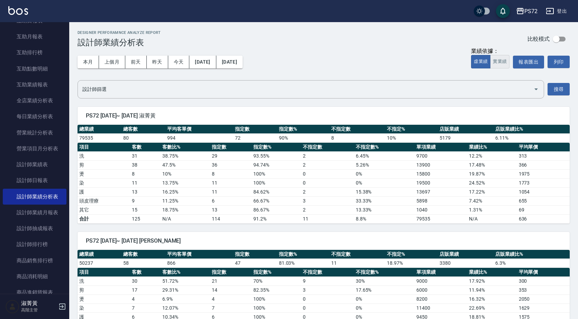
click at [491, 64] on button "實業績" at bounding box center [499, 61] width 19 height 13
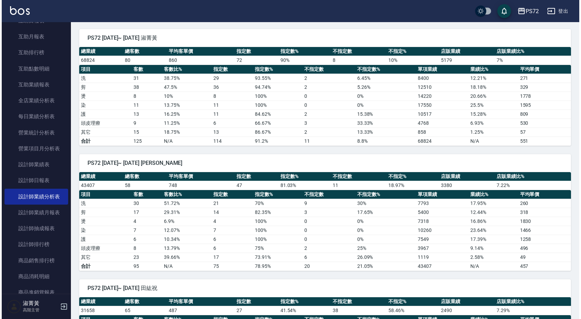
scroll to position [35, 0]
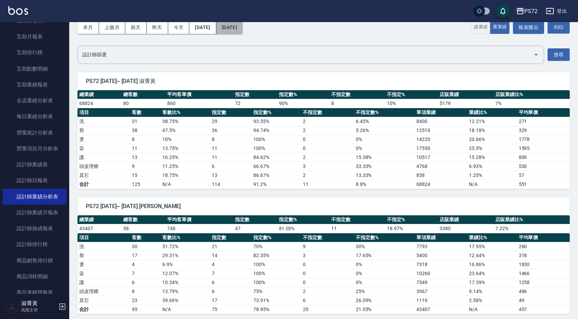
click at [240, 30] on button "[DATE]" at bounding box center [229, 27] width 26 height 13
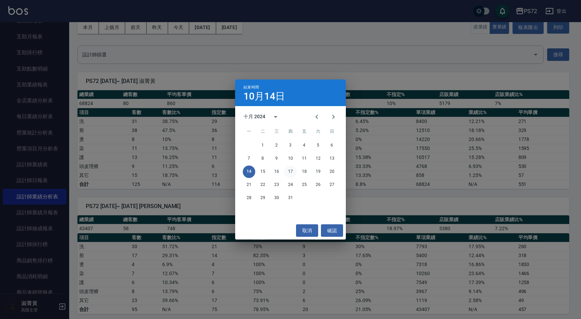
click at [291, 169] on button "17" at bounding box center [290, 172] width 12 height 12
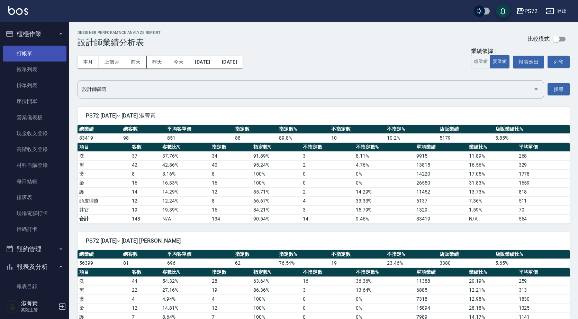
click at [35, 55] on link "打帳單" at bounding box center [35, 54] width 64 height 16
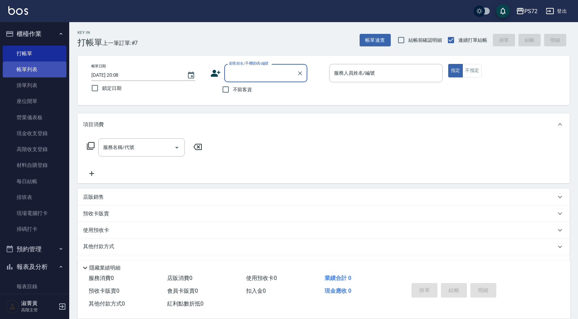
click at [36, 69] on link "帳單列表" at bounding box center [35, 70] width 64 height 16
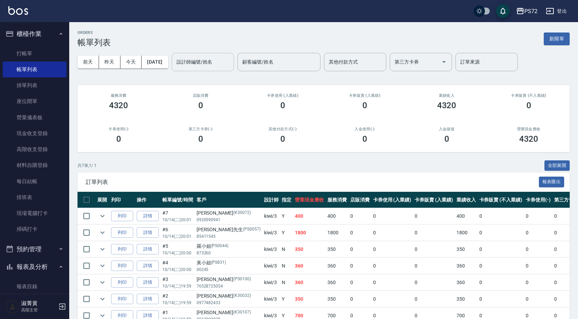
click at [212, 63] on input "設計師編號/姓名" at bounding box center [203, 62] width 56 height 12
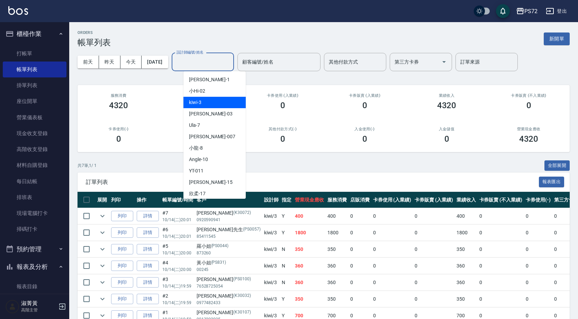
click at [219, 101] on div "kiwi -3" at bounding box center [214, 102] width 62 height 11
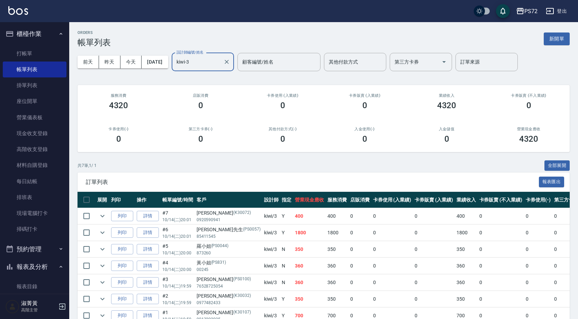
click at [220, 61] on input "kiwi-3" at bounding box center [198, 62] width 46 height 12
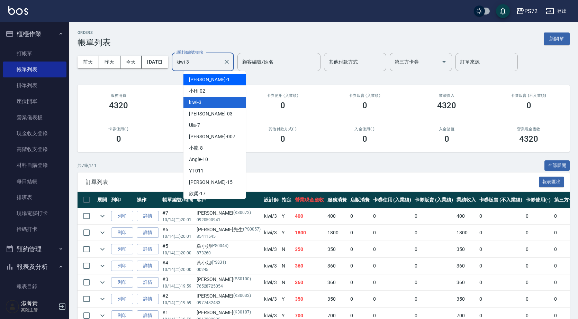
click at [224, 82] on div "[PERSON_NAME] -1" at bounding box center [214, 79] width 62 height 11
type input "[PERSON_NAME]-1"
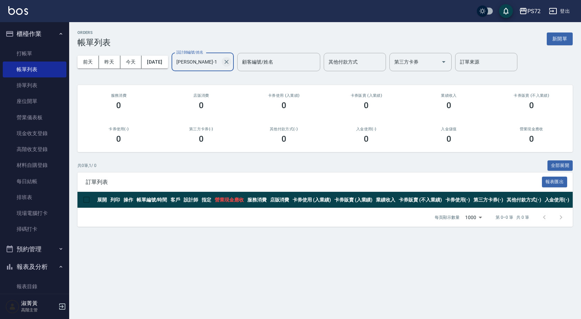
click at [230, 63] on icon "Clear" at bounding box center [226, 61] width 7 height 7
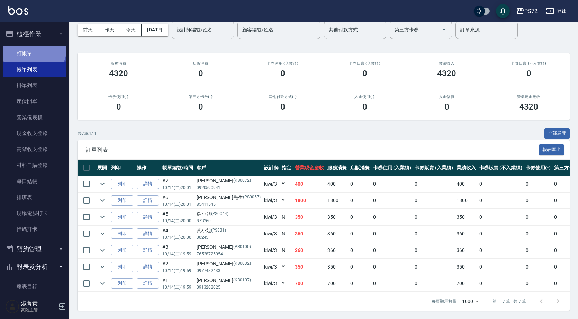
click at [33, 49] on link "打帳單" at bounding box center [35, 54] width 64 height 16
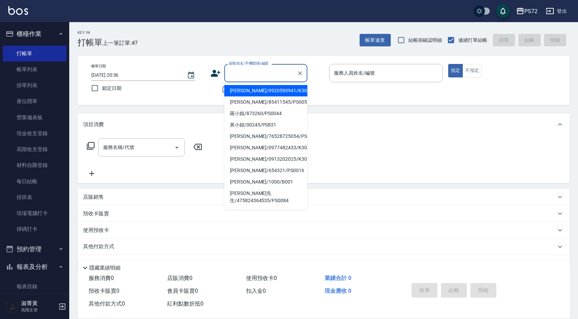
click at [245, 79] on input "顧客姓名/手機號碼/編號" at bounding box center [260, 73] width 66 height 12
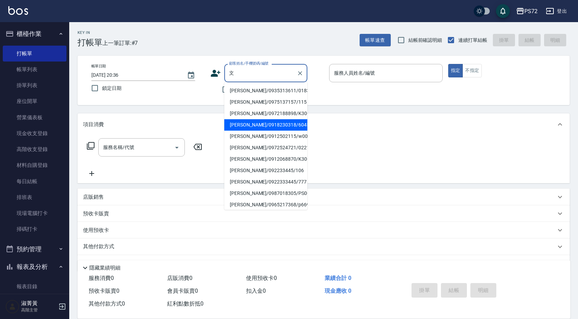
click at [255, 126] on li "[PERSON_NAME]/0918230318/6045" at bounding box center [265, 124] width 83 height 11
type input "[PERSON_NAME]/0918230318/6045"
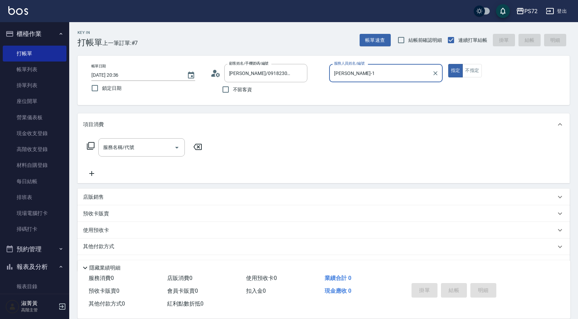
type input "[PERSON_NAME]-1"
click at [133, 145] on input "服務名稱/代號" at bounding box center [136, 147] width 70 height 12
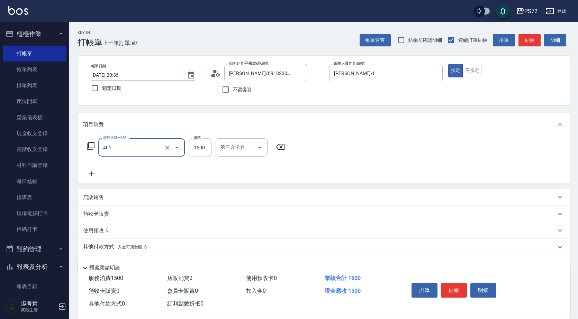
type input "染髮(401)"
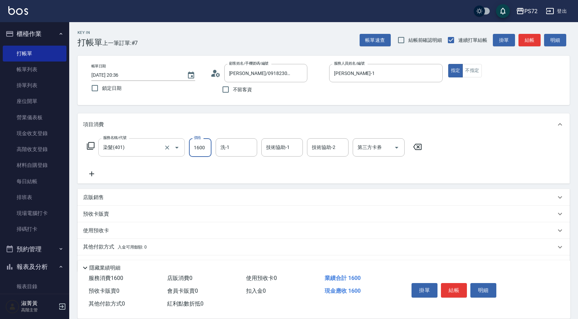
type input "1600"
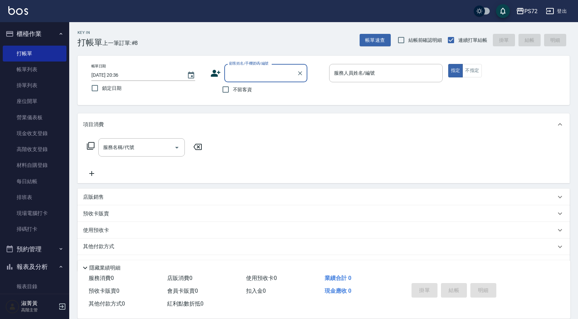
click at [251, 77] on input "顧客姓名/手機號碼/編號" at bounding box center [260, 73] width 66 height 12
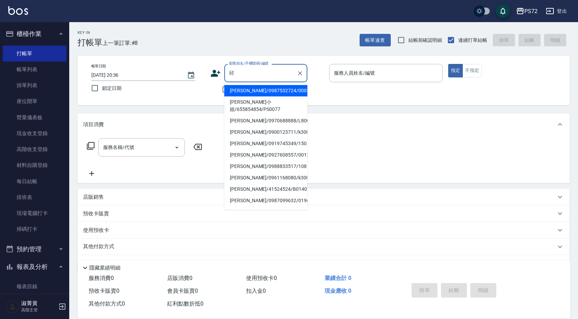
click at [246, 93] on li "[PERSON_NAME]/0987532724/0005" at bounding box center [265, 90] width 83 height 11
type input "[PERSON_NAME]/0987532724/0005"
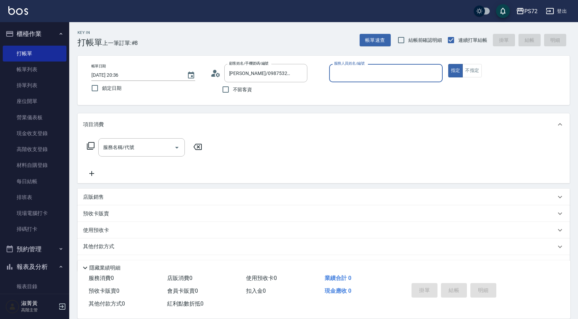
type input "[PERSON_NAME]-1"
click at [145, 151] on input "服務名稱/代號" at bounding box center [136, 147] width 70 height 12
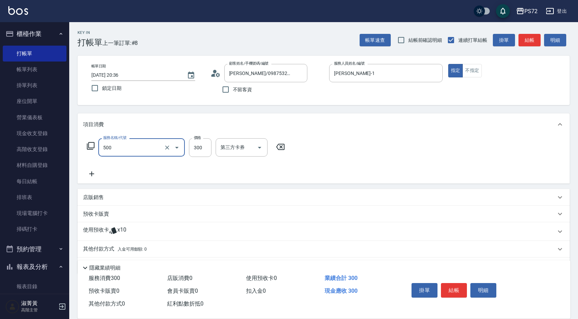
type input "洗髮(A級)(500)"
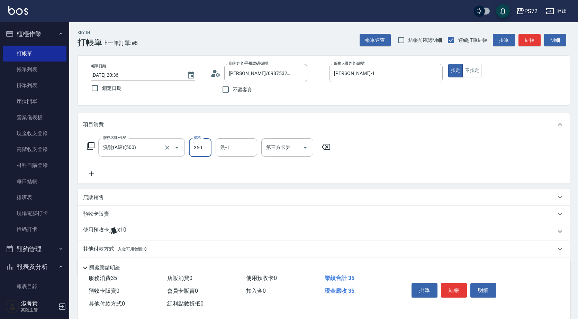
type input "350"
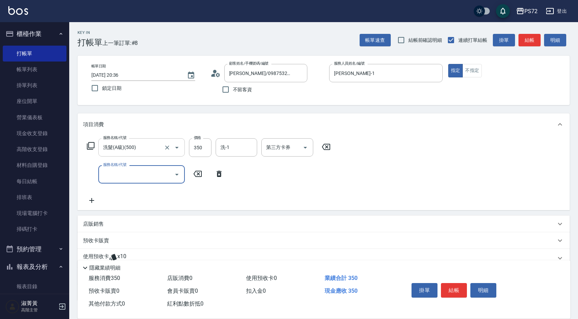
type input "2"
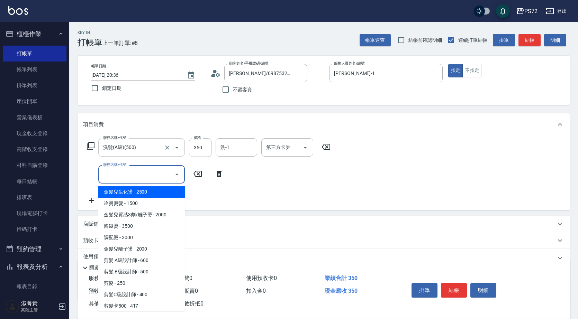
type input "1"
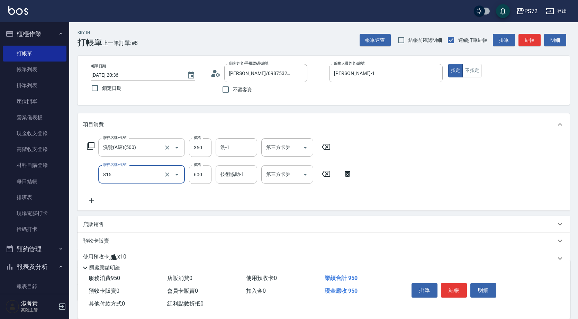
type input "補燙600以下(815)"
type input "1000"
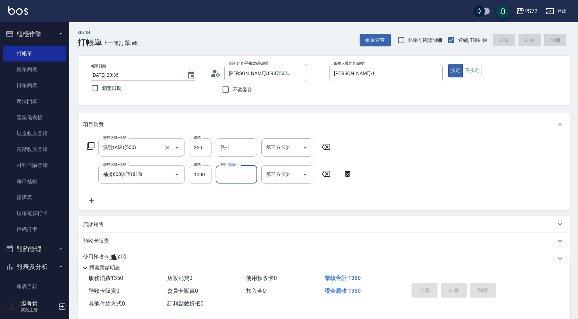
type input "[DATE] 20:37"
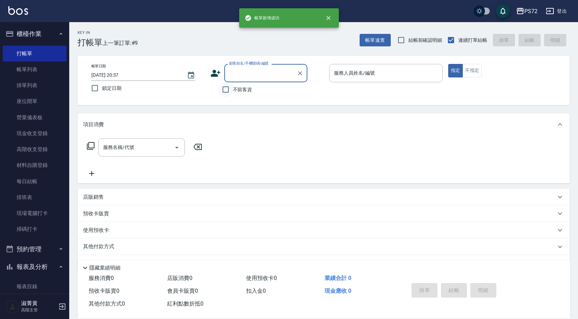
click at [226, 88] on input "不留客資" at bounding box center [225, 89] width 15 height 15
checkbox input "true"
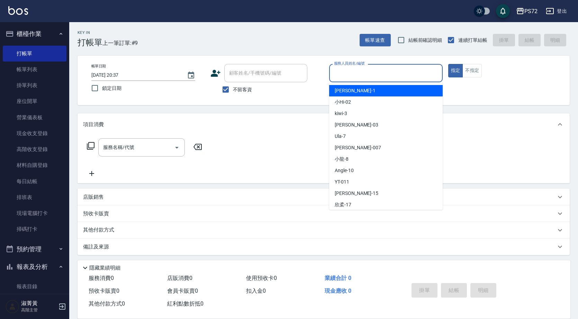
click at [368, 71] on input "服務人員姓名/編號" at bounding box center [385, 73] width 107 height 12
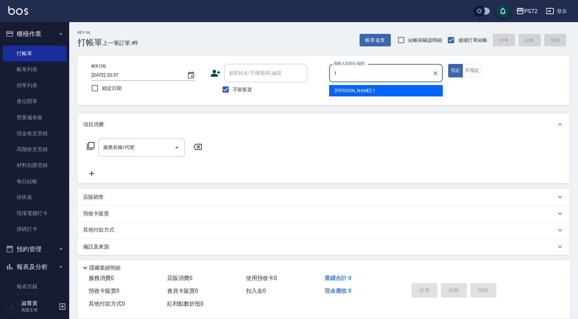
type input "[PERSON_NAME]-1"
type button "true"
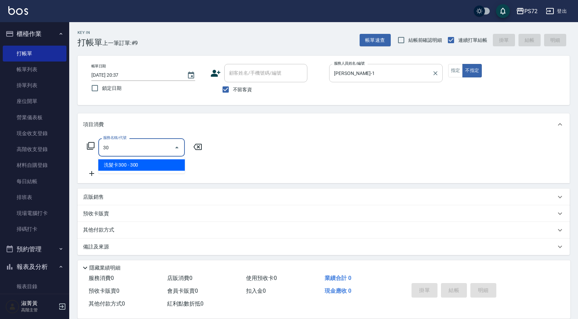
type input "洗髮卡300(508)"
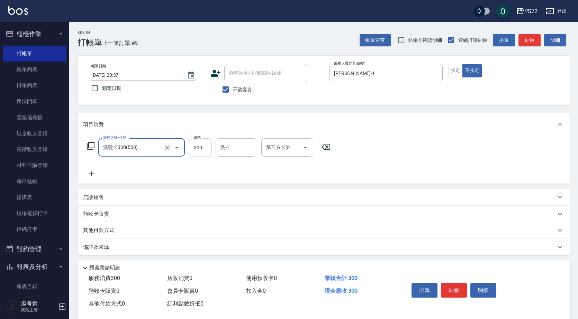
click at [164, 147] on icon "Clear" at bounding box center [167, 147] width 7 height 7
click at [125, 150] on input "服務名稱/代號" at bounding box center [131, 147] width 61 height 12
type input "剪髮(303)"
type input "400"
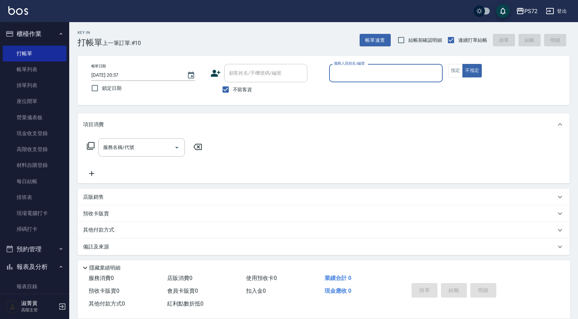
click at [341, 78] on input "服務人員姓名/編號" at bounding box center [385, 73] width 107 height 12
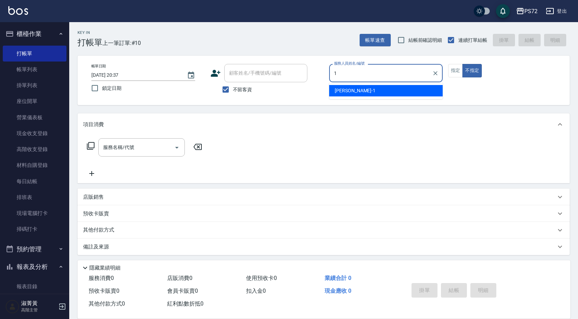
type input "[PERSON_NAME]-1"
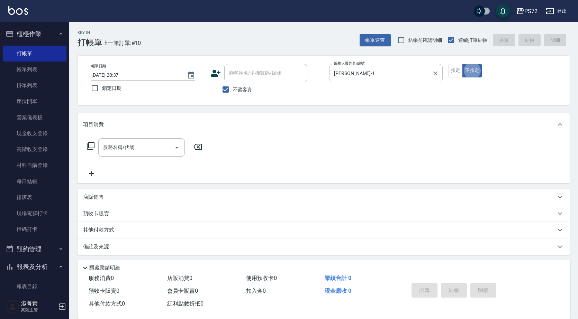
type button "false"
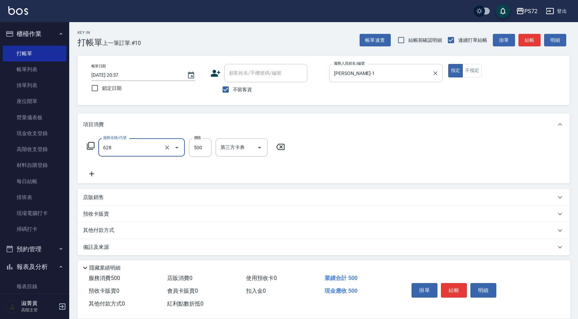
type input "寶齡舒醒清潔500(628)"
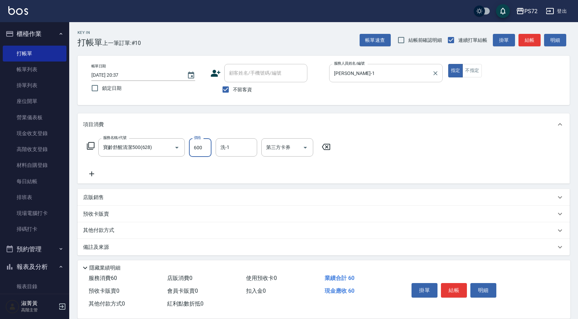
type input "600"
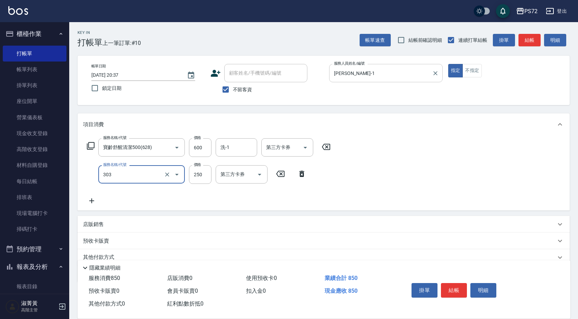
type input "剪髮(303)"
type input "400"
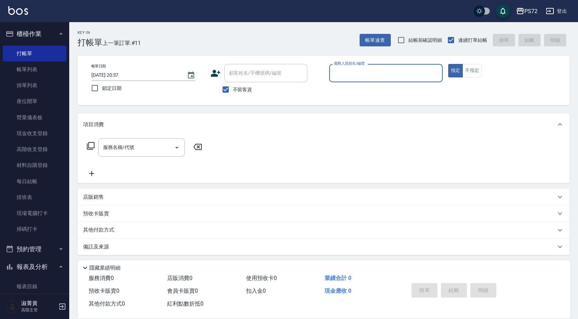
click at [227, 89] on input "不留客資" at bounding box center [225, 89] width 15 height 15
checkbox input "false"
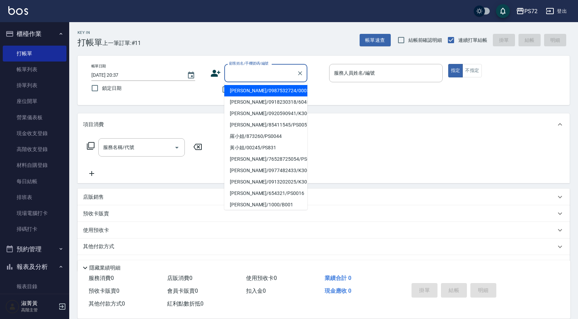
click at [237, 74] on input "顧客姓名/手機號碼/編號" at bounding box center [260, 73] width 66 height 12
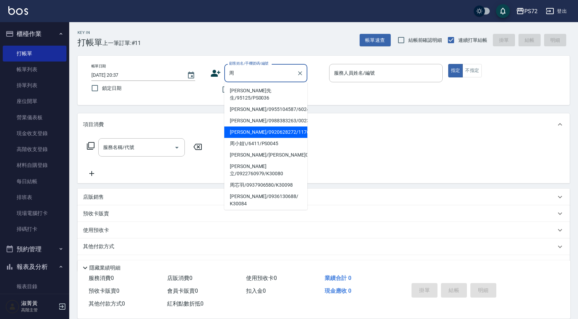
click at [260, 127] on li "[PERSON_NAME]/0920628272/1176" at bounding box center [265, 132] width 83 height 11
type input "[PERSON_NAME]/0920628272/1176"
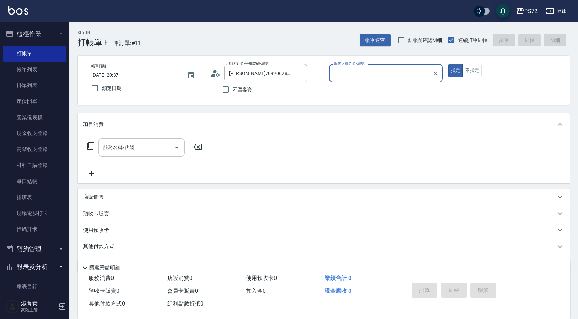
type input "[PERSON_NAME]-1"
click at [144, 142] on input "服務名稱/代號" at bounding box center [136, 147] width 70 height 12
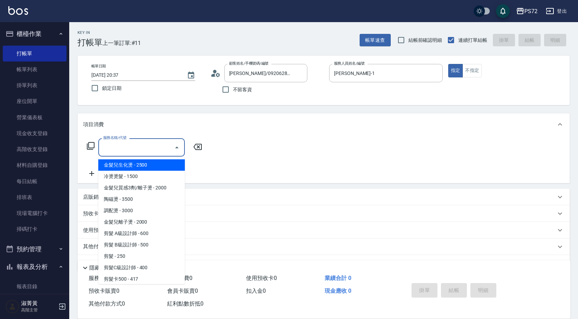
type input "6"
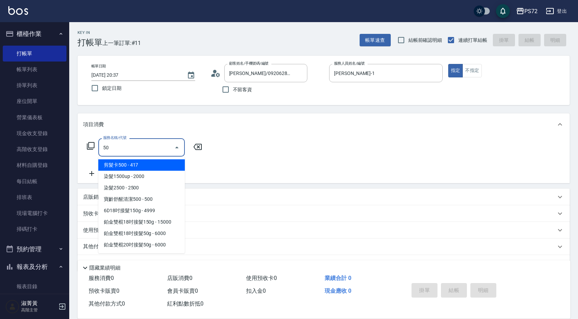
type input "5"
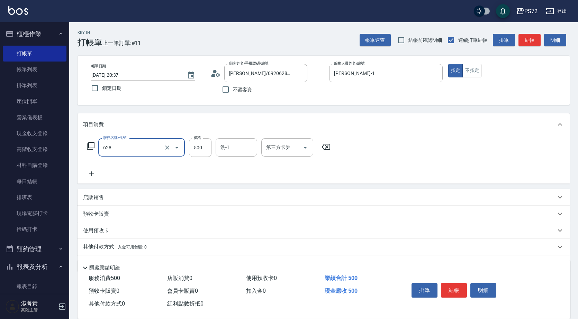
type input "寶齡舒醒清潔500(628)"
type input "600"
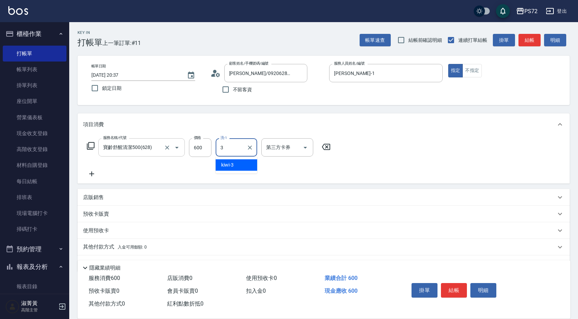
type input "kiwi-3"
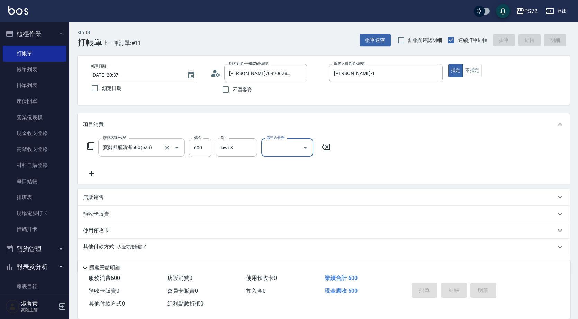
type input "[DATE] 20:38"
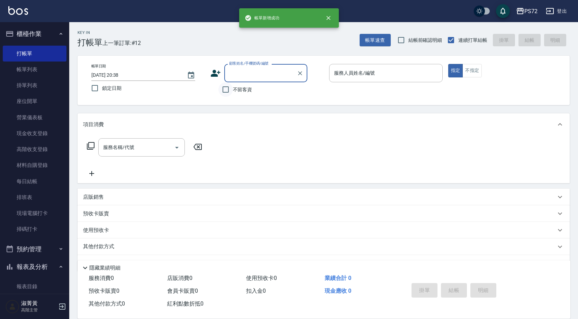
click at [230, 93] on input "不留客資" at bounding box center [225, 89] width 15 height 15
checkbox input "true"
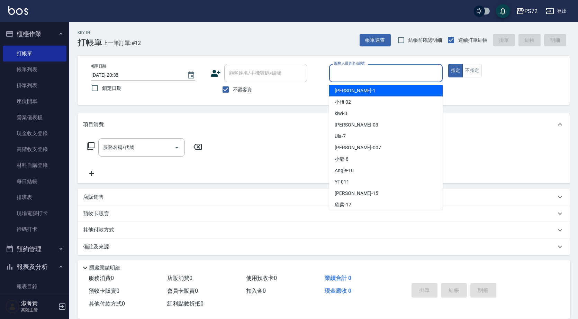
click at [377, 74] on input "服務人員姓名/編號" at bounding box center [385, 73] width 107 height 12
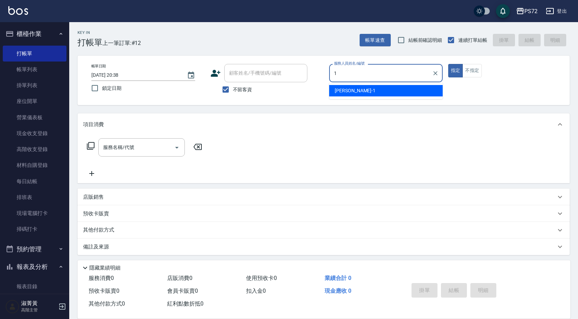
type input "[PERSON_NAME]-1"
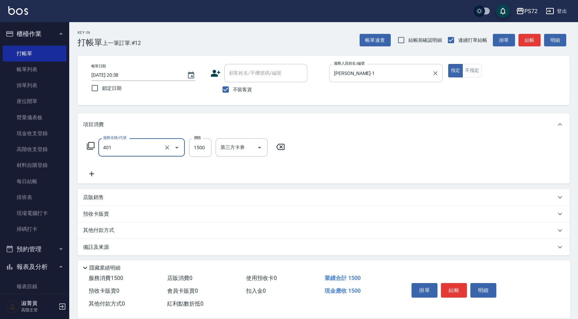
type input "染髮(401)"
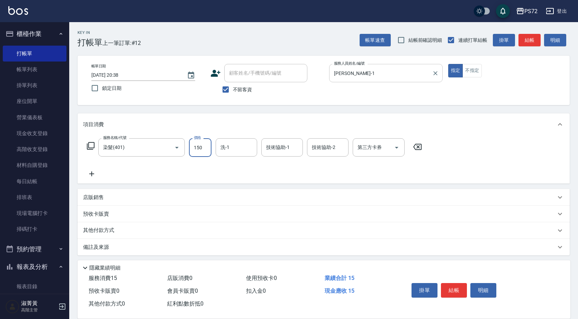
type input "1500"
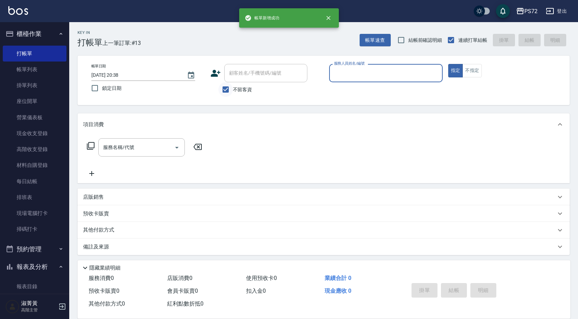
drag, startPoint x: 221, startPoint y: 93, endPoint x: 228, endPoint y: 88, distance: 8.6
click at [221, 94] on input "不留客資" at bounding box center [225, 89] width 15 height 15
checkbox input "false"
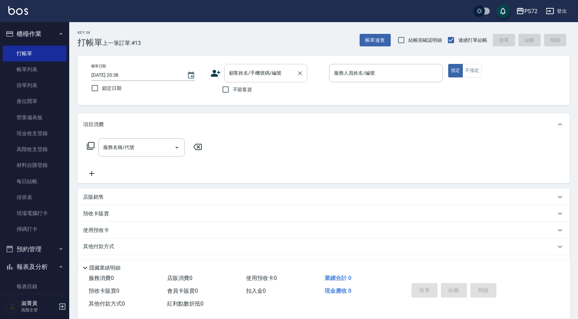
click at [238, 74] on input "顧客姓名/手機號碼/編號" at bounding box center [260, 73] width 66 height 12
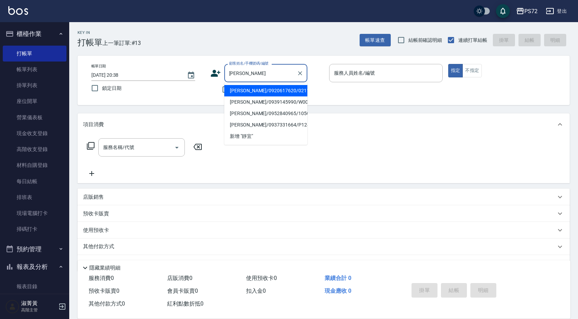
click at [245, 90] on li "[PERSON_NAME]/0920617620/0211" at bounding box center [265, 90] width 83 height 11
type input "[PERSON_NAME]/0920617620/0211"
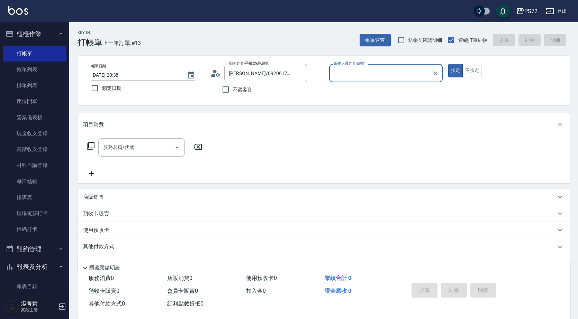
type input "[PERSON_NAME]-1"
click at [136, 146] on input "服務名稱/代號" at bounding box center [136, 147] width 70 height 12
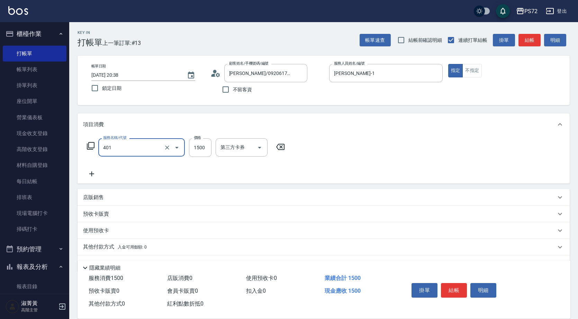
type input "染髮(401)"
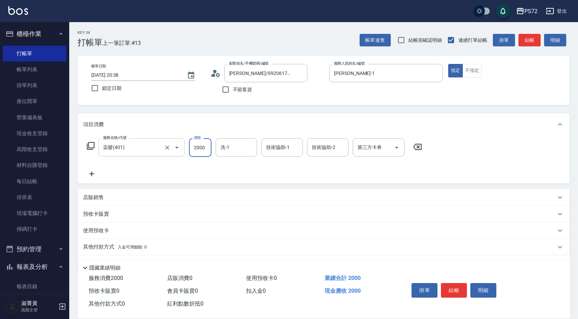
type input "2000"
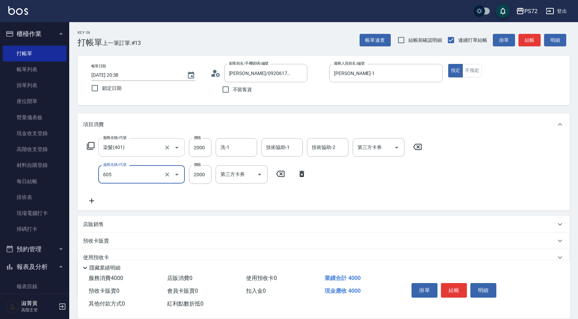
type input "結構式護髮單次(605)"
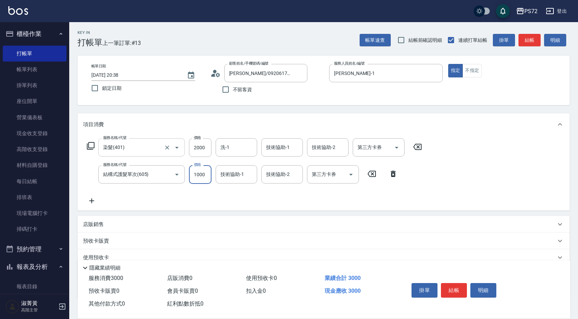
type input "1000"
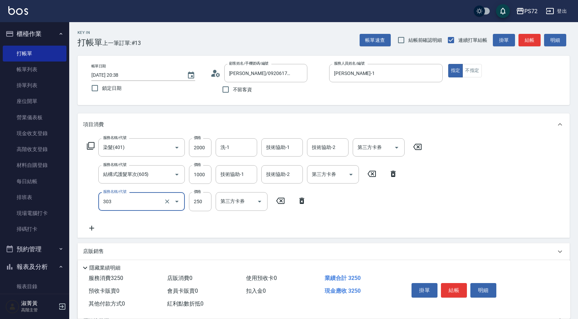
type input "剪髮(303)"
type input "300"
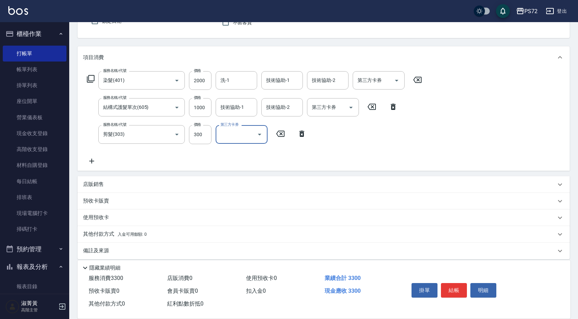
scroll to position [74, 0]
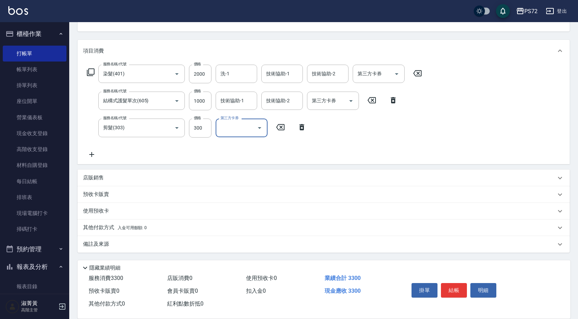
click at [100, 175] on p "店販銷售" at bounding box center [93, 177] width 21 height 7
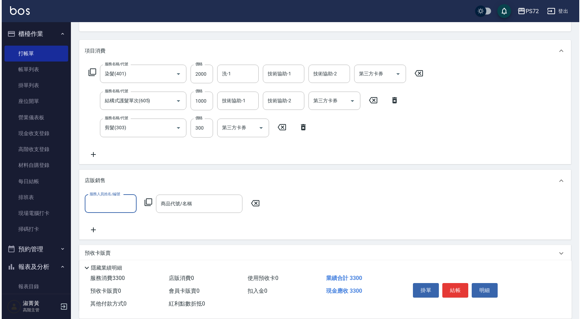
scroll to position [0, 0]
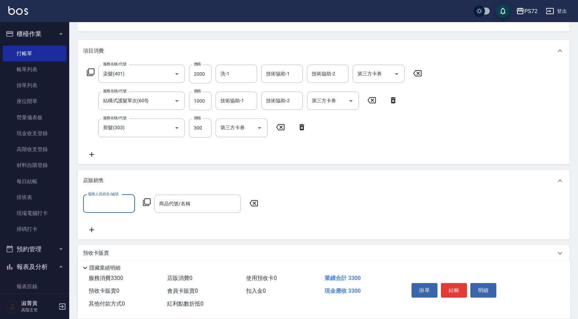
click at [108, 196] on label "服務人員姓名/編號" at bounding box center [103, 194] width 30 height 5
click at [108, 198] on input "服務人員姓名/編號" at bounding box center [109, 204] width 46 height 12
type input "[PERSON_NAME]-1"
click at [147, 202] on icon at bounding box center [146, 202] width 8 height 8
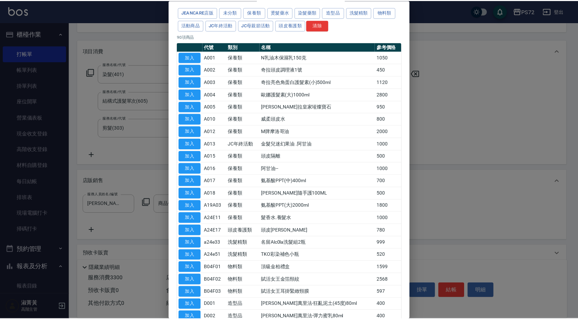
scroll to position [69, 0]
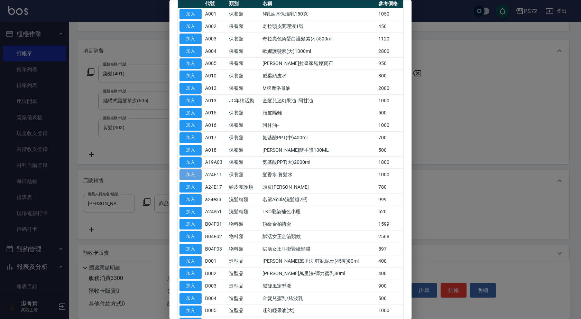
click at [189, 174] on button "加入" at bounding box center [190, 175] width 22 height 11
type input "髮香水.養髮水"
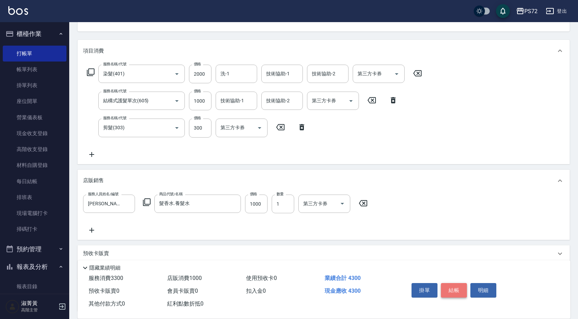
click at [459, 285] on button "結帳" at bounding box center [454, 290] width 26 height 15
type input "[DATE] 20:39"
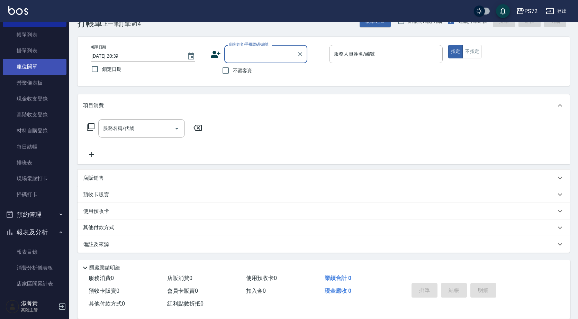
scroll to position [0, 0]
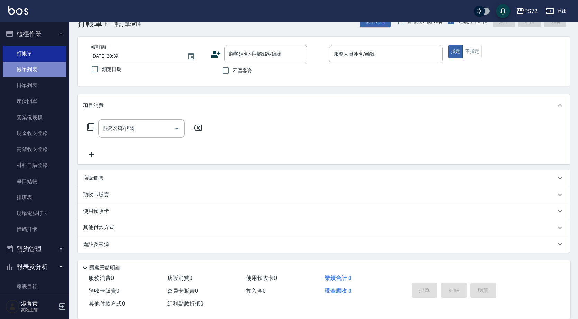
click at [35, 70] on link "帳單列表" at bounding box center [35, 70] width 64 height 16
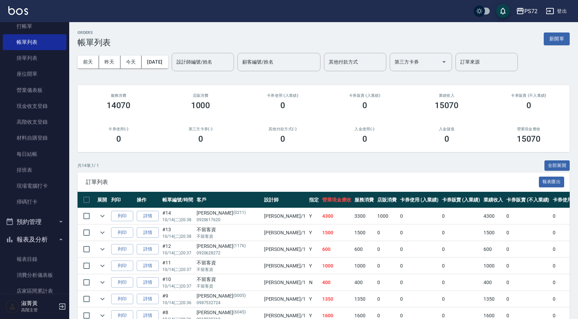
scroll to position [138, 0]
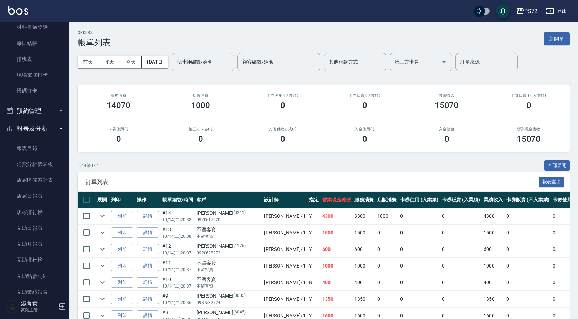
click at [221, 65] on input "設計師編號/姓名" at bounding box center [203, 62] width 56 height 12
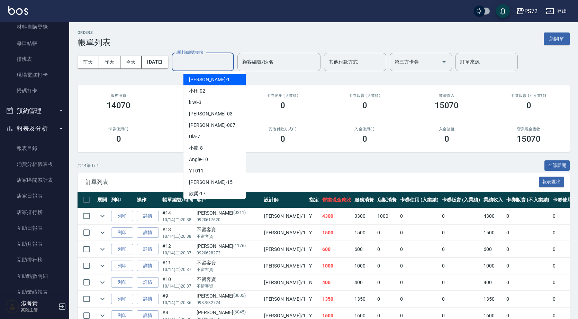
click at [211, 82] on div "[PERSON_NAME] -1" at bounding box center [214, 79] width 62 height 11
type input "[PERSON_NAME]-1"
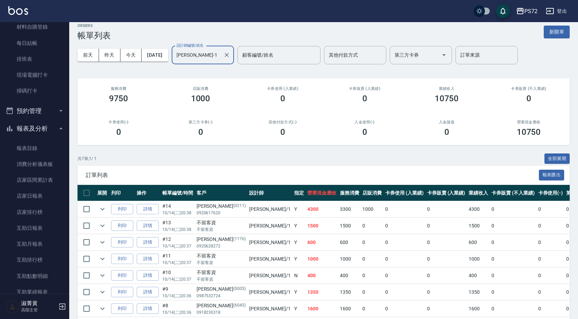
scroll to position [37, 0]
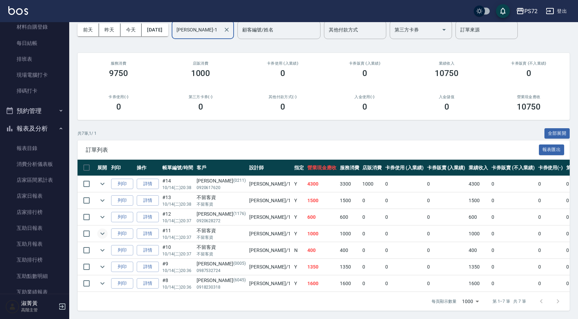
click at [100, 230] on icon "expand row" at bounding box center [102, 234] width 8 height 8
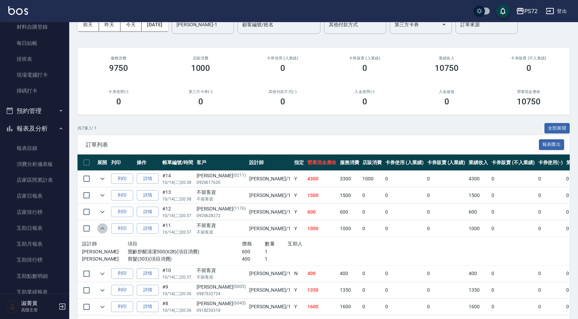
click at [101, 224] on button "expand row" at bounding box center [102, 228] width 10 height 10
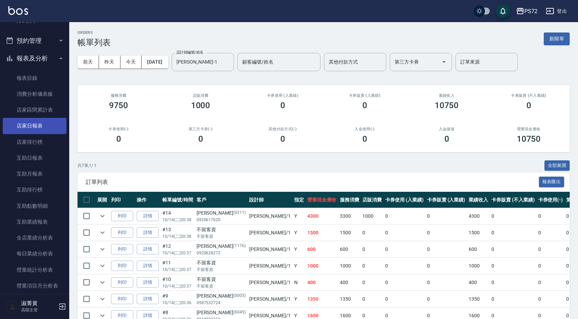
scroll to position [208, 0]
click at [36, 128] on link "店家日報表" at bounding box center [35, 127] width 64 height 16
